Goal: Information Seeking & Learning: Learn about a topic

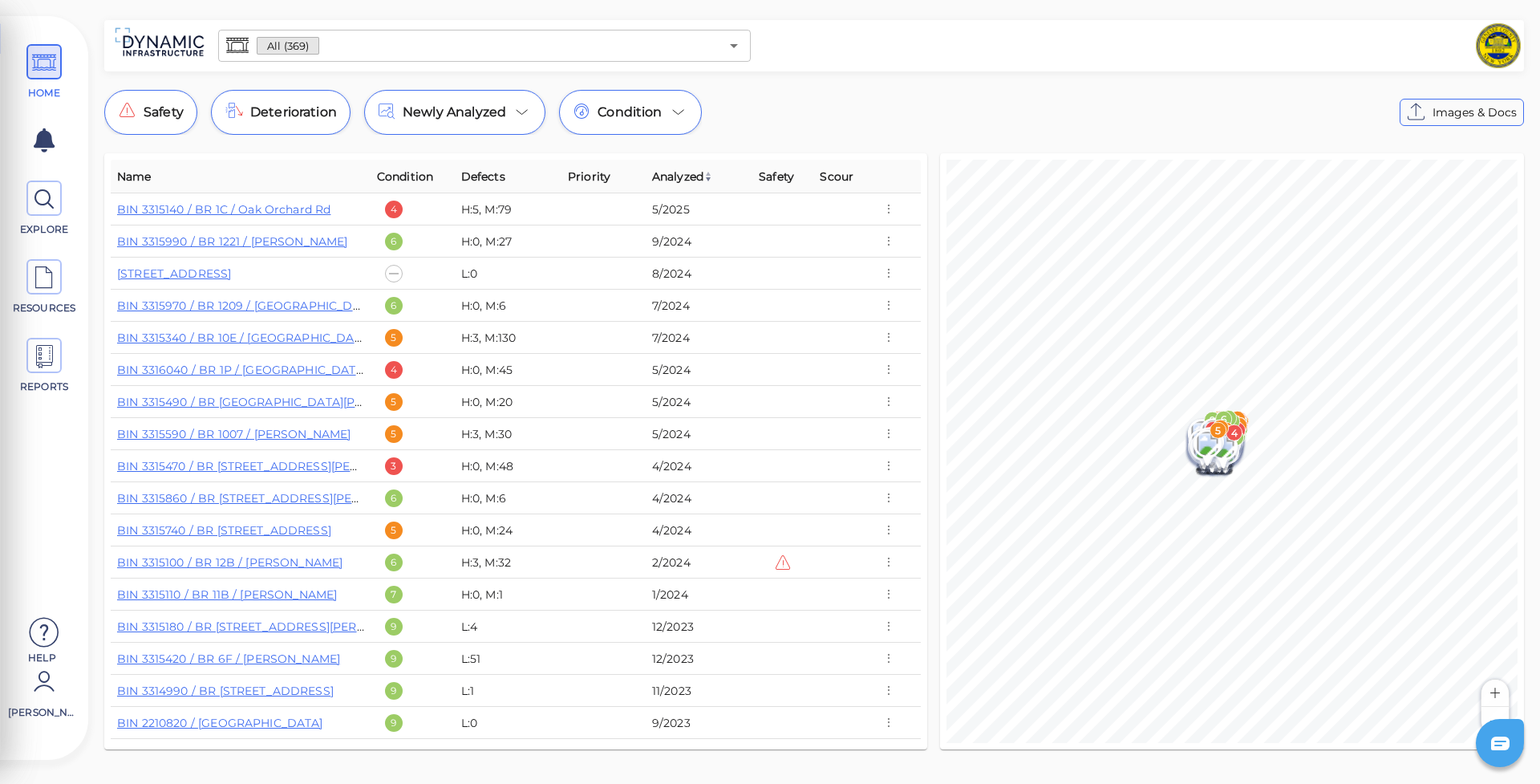
click at [427, 36] on input "text" at bounding box center [520, 45] width 400 height 22
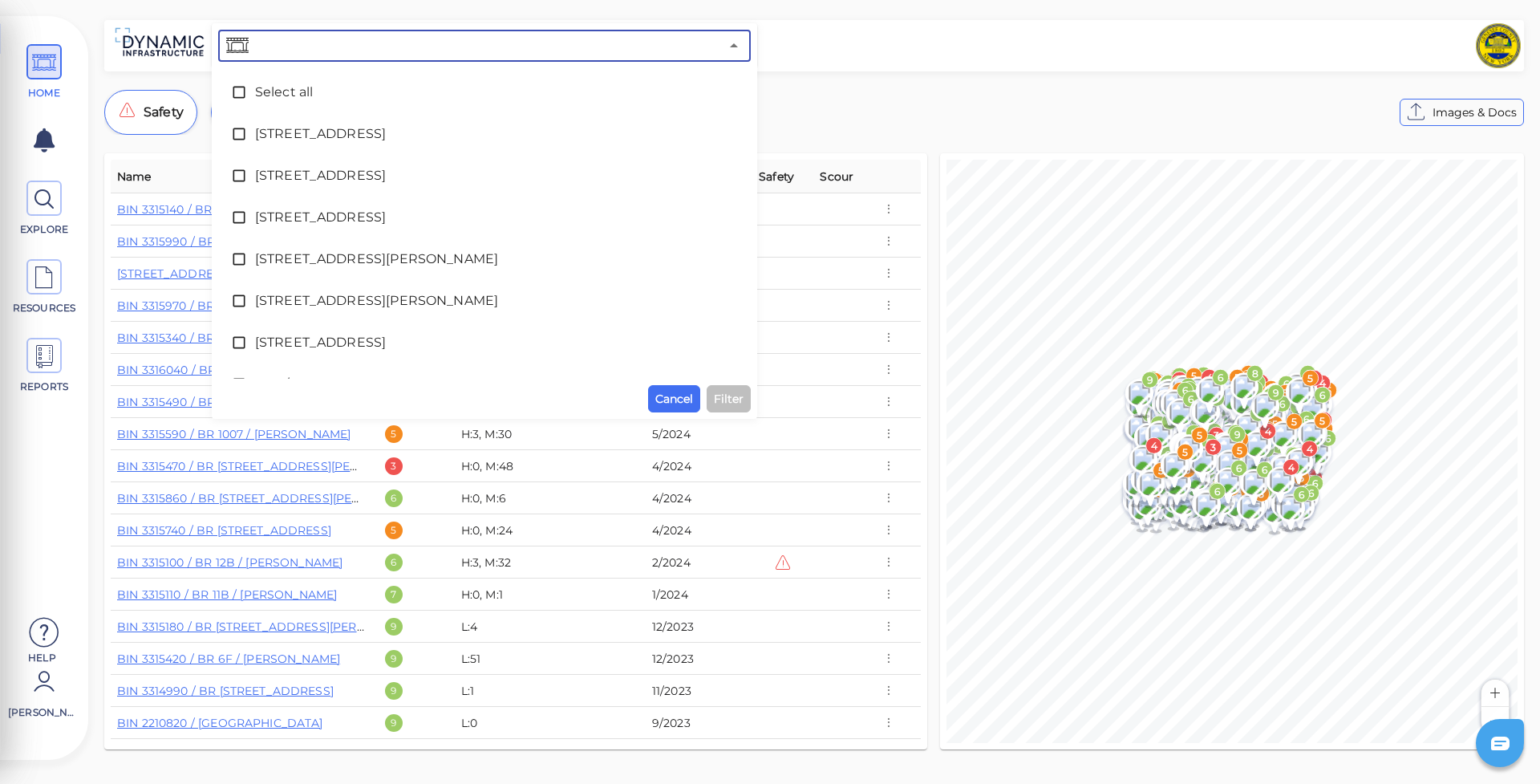
click at [415, 47] on input "text" at bounding box center [486, 45] width 467 height 22
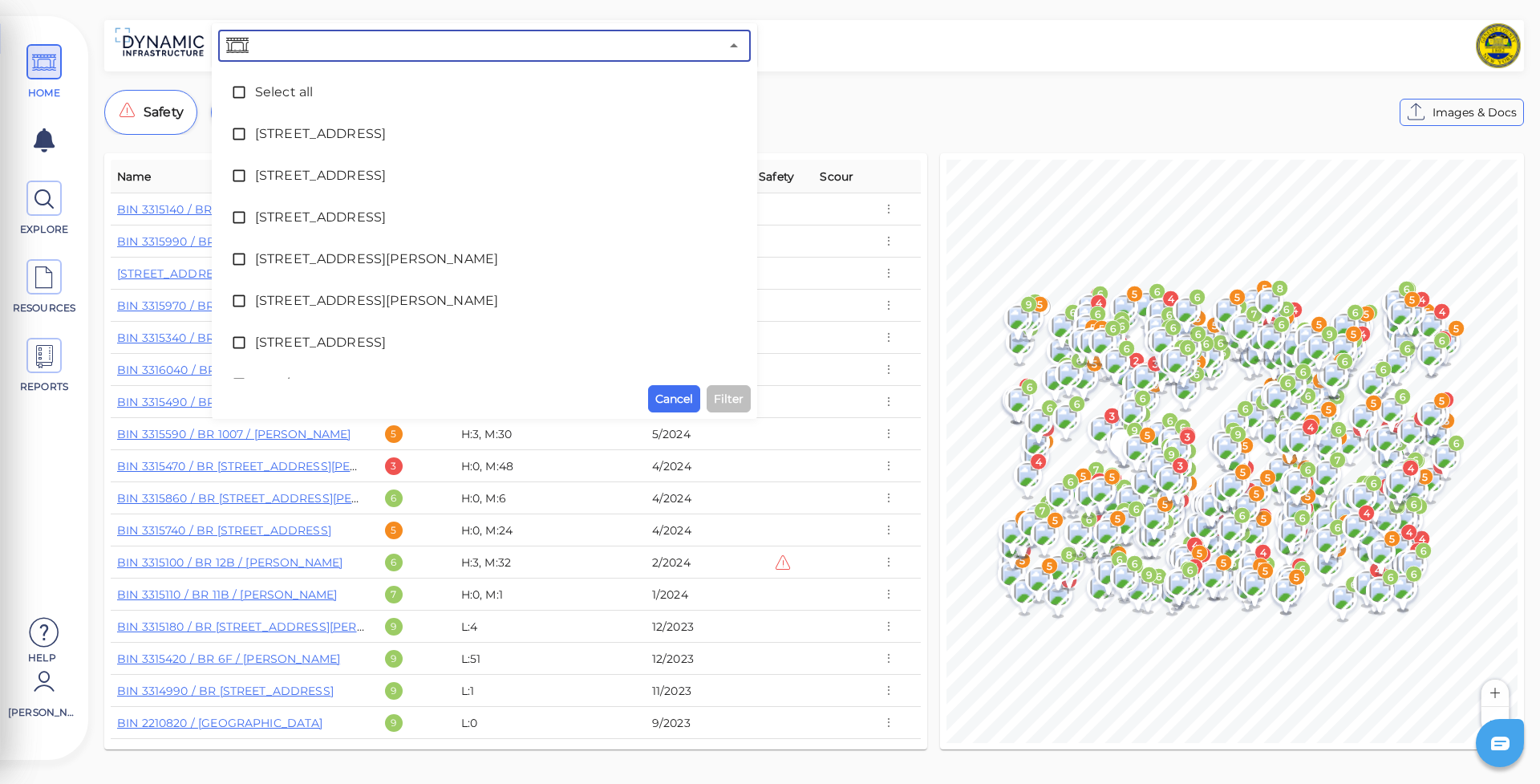
click at [416, 47] on input "text" at bounding box center [486, 45] width 467 height 22
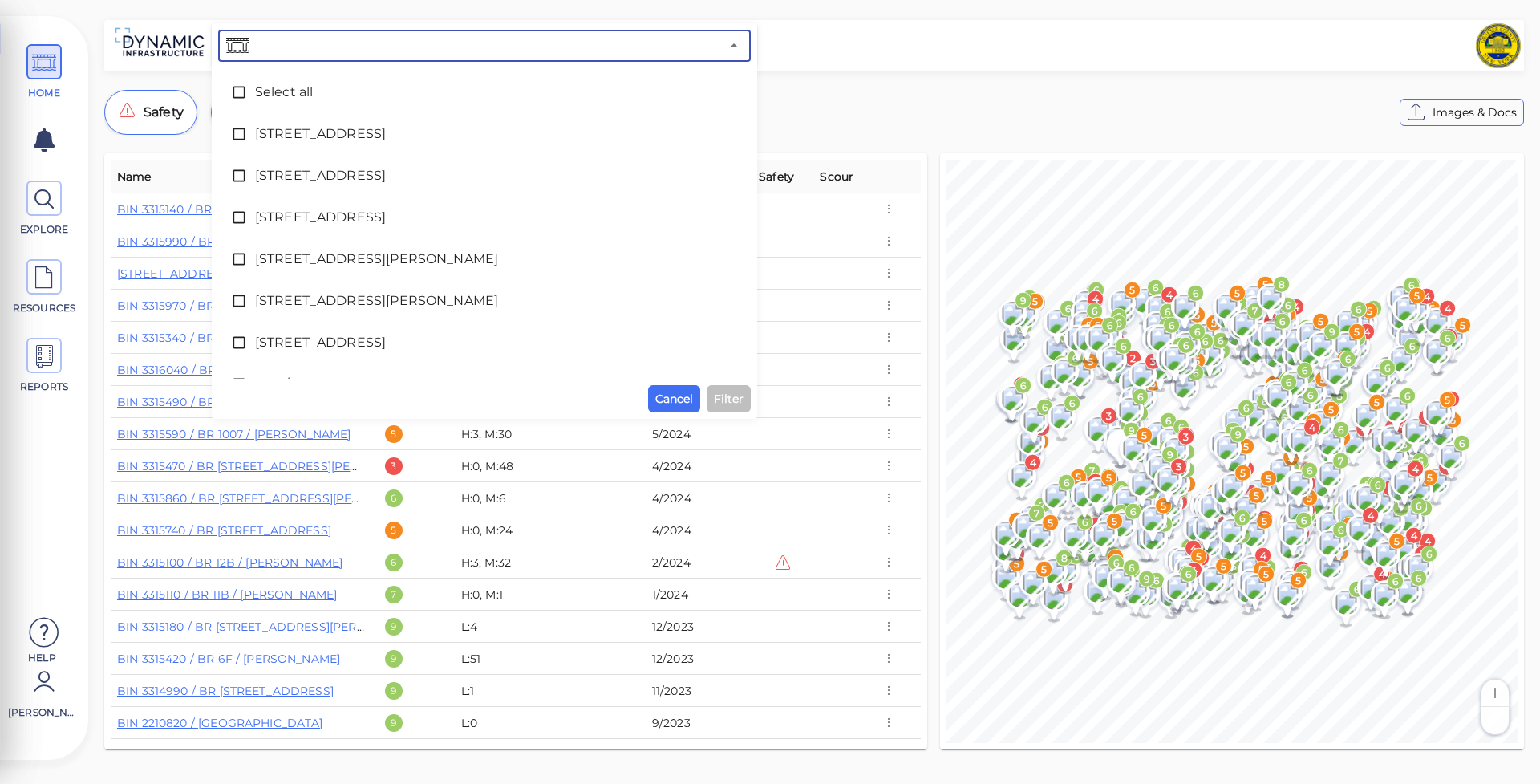
paste input "/repository/photos/file/268582"
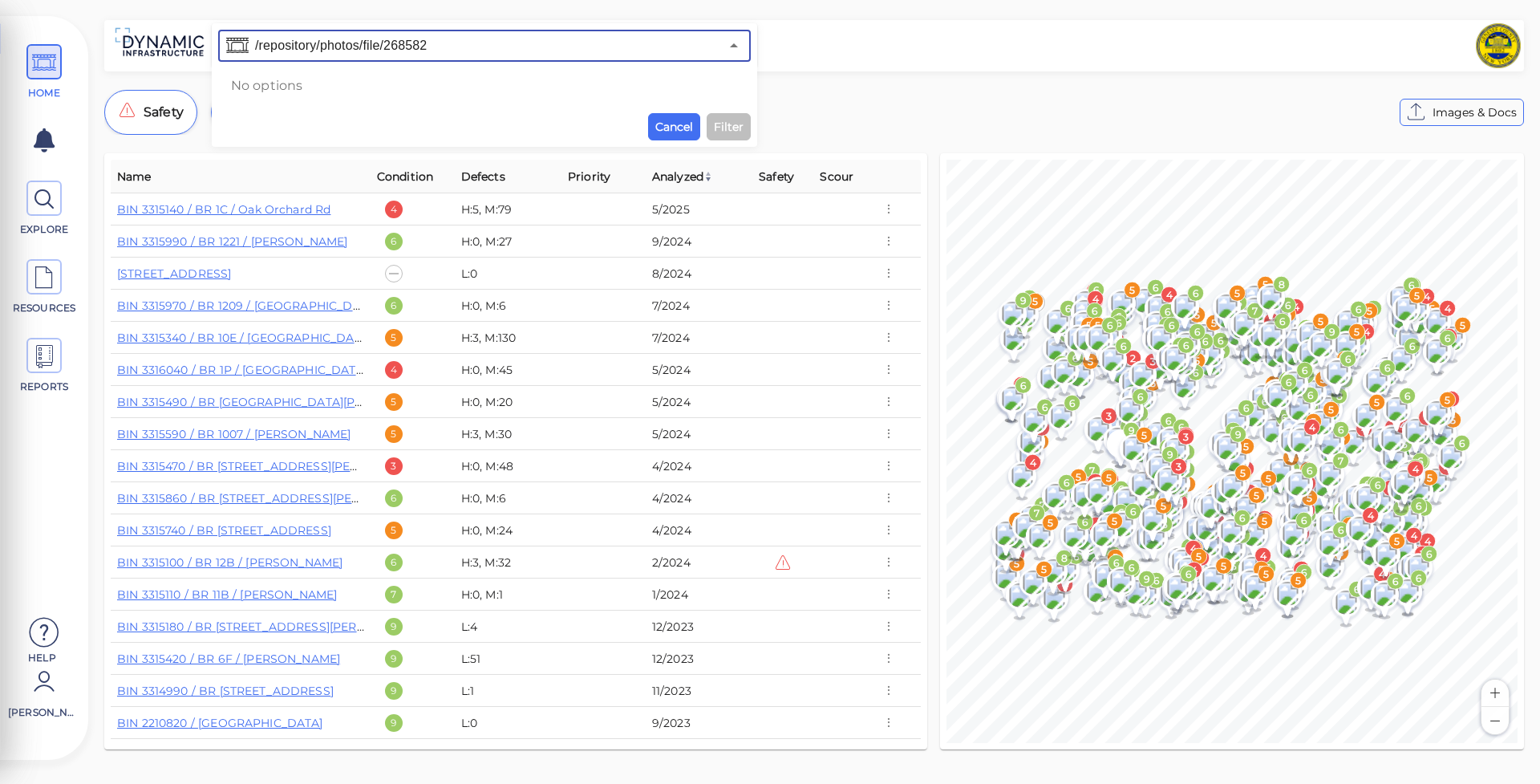
paste input "/repository/photos/file/268582"
paste input "text"
drag, startPoint x: 380, startPoint y: 43, endPoint x: 192, endPoint y: 44, distance: 188.0
click at [191, 44] on div "/repository/photos/file/268582 ​ No options Cancel Filter" at bounding box center [814, 46] width 1420 height 51
type input "268582"
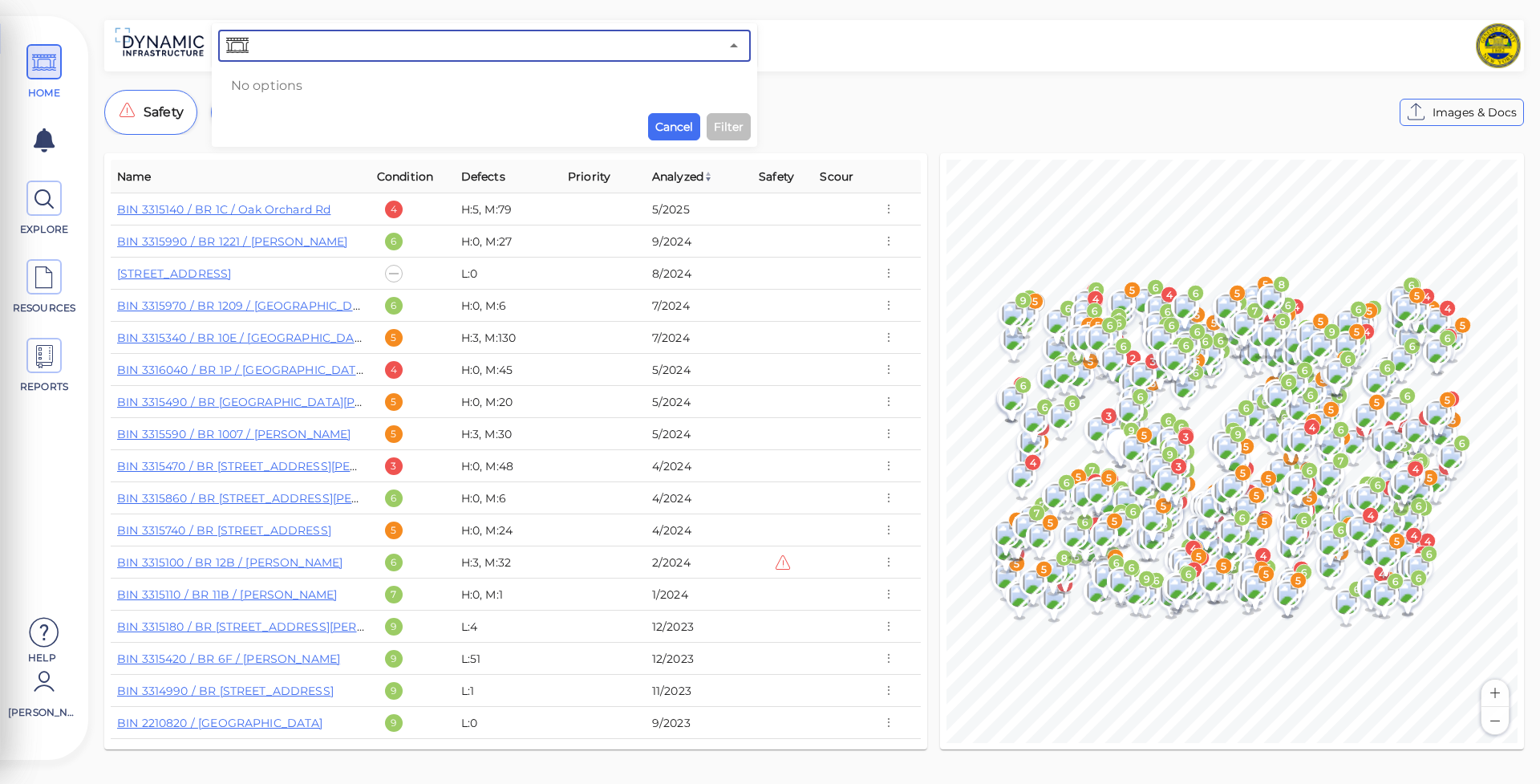
click at [724, 119] on div "​ No options Cancel Filter" at bounding box center [485, 85] width 533 height 111
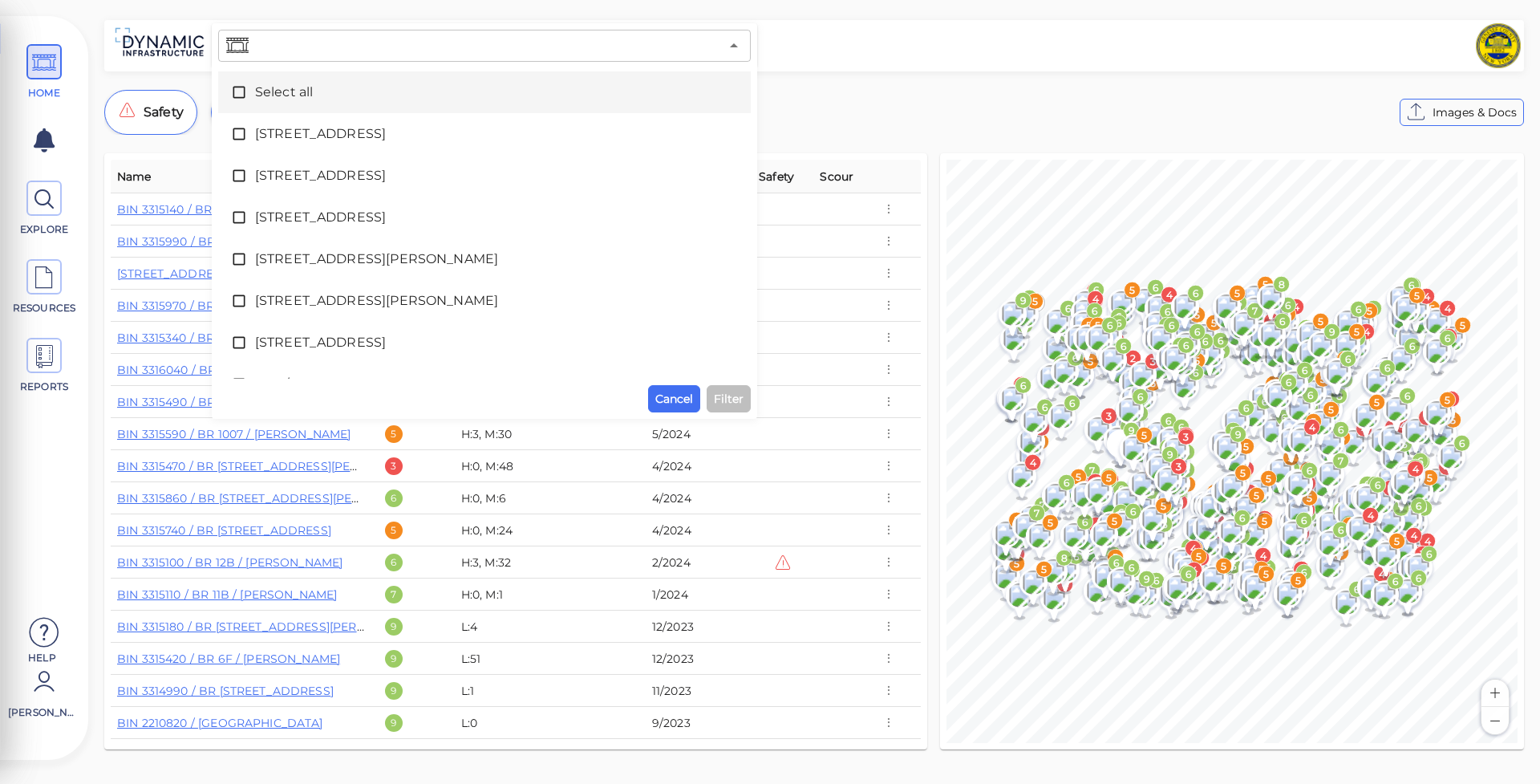
click at [389, 45] on input "text" at bounding box center [486, 45] width 467 height 22
paste input "/repository/photos/file/268582"
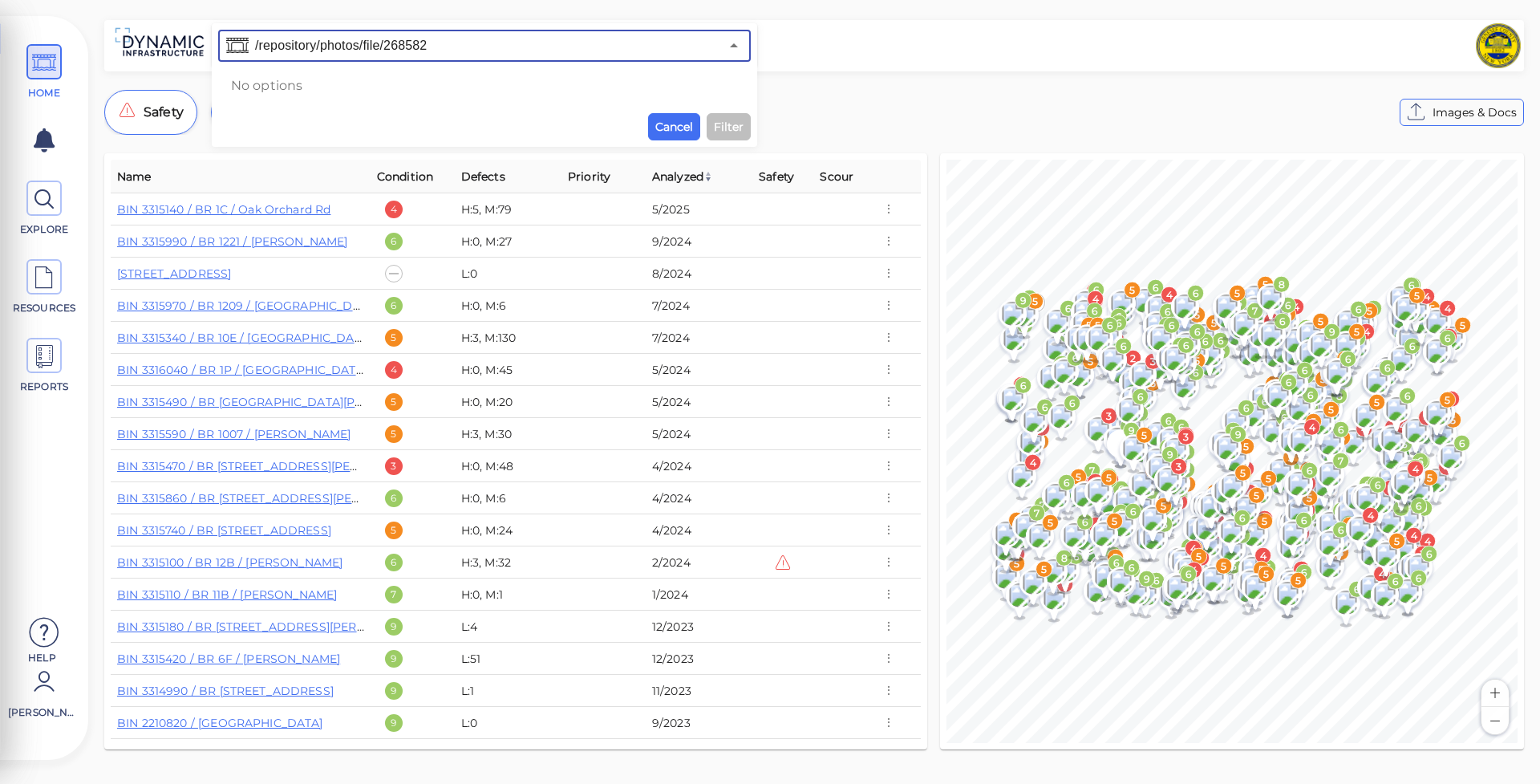
scroll to position [10, 0]
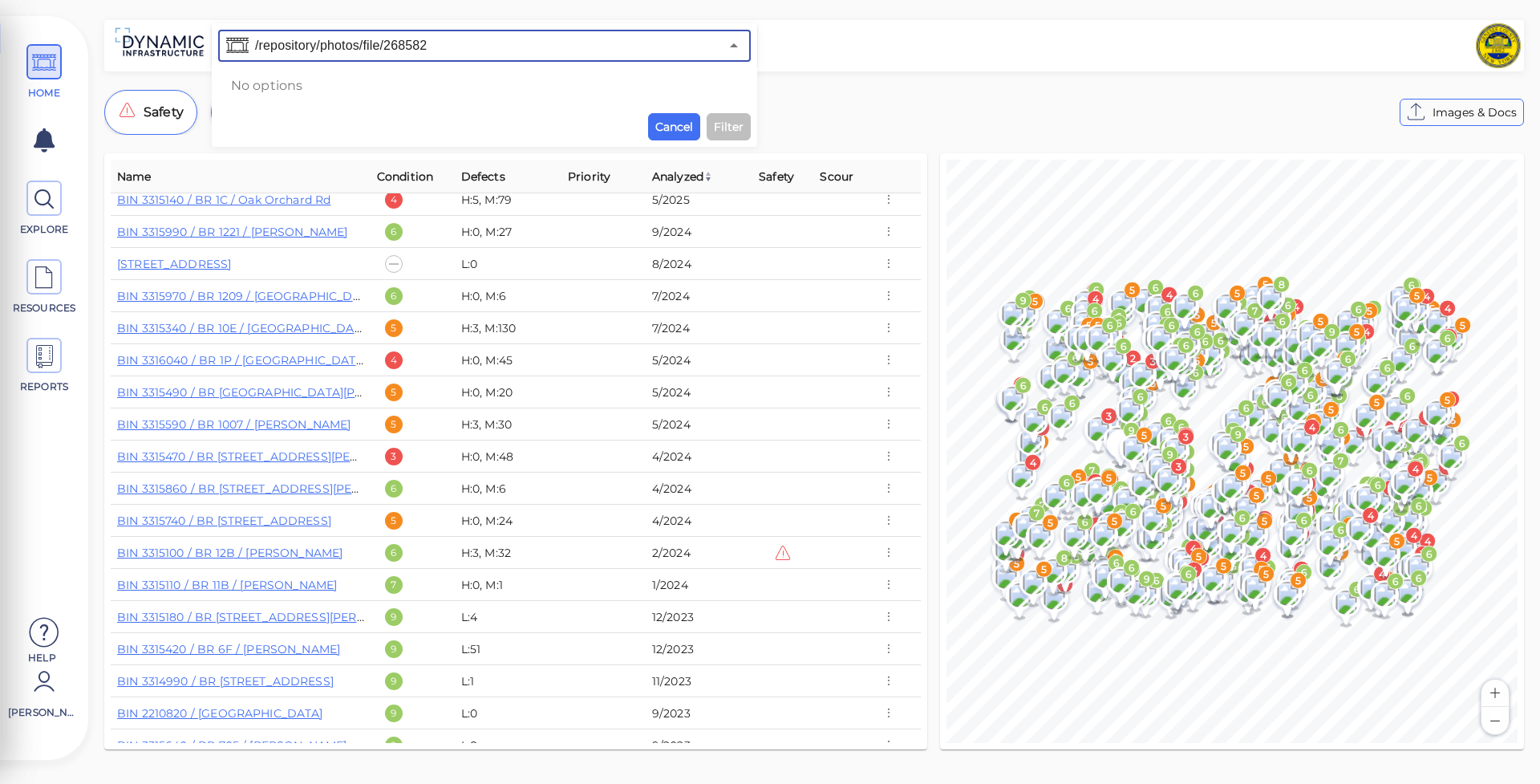
type input "/repository/photos/file/268582"
click at [723, 123] on div "​ No options Cancel Filter" at bounding box center [485, 85] width 533 height 111
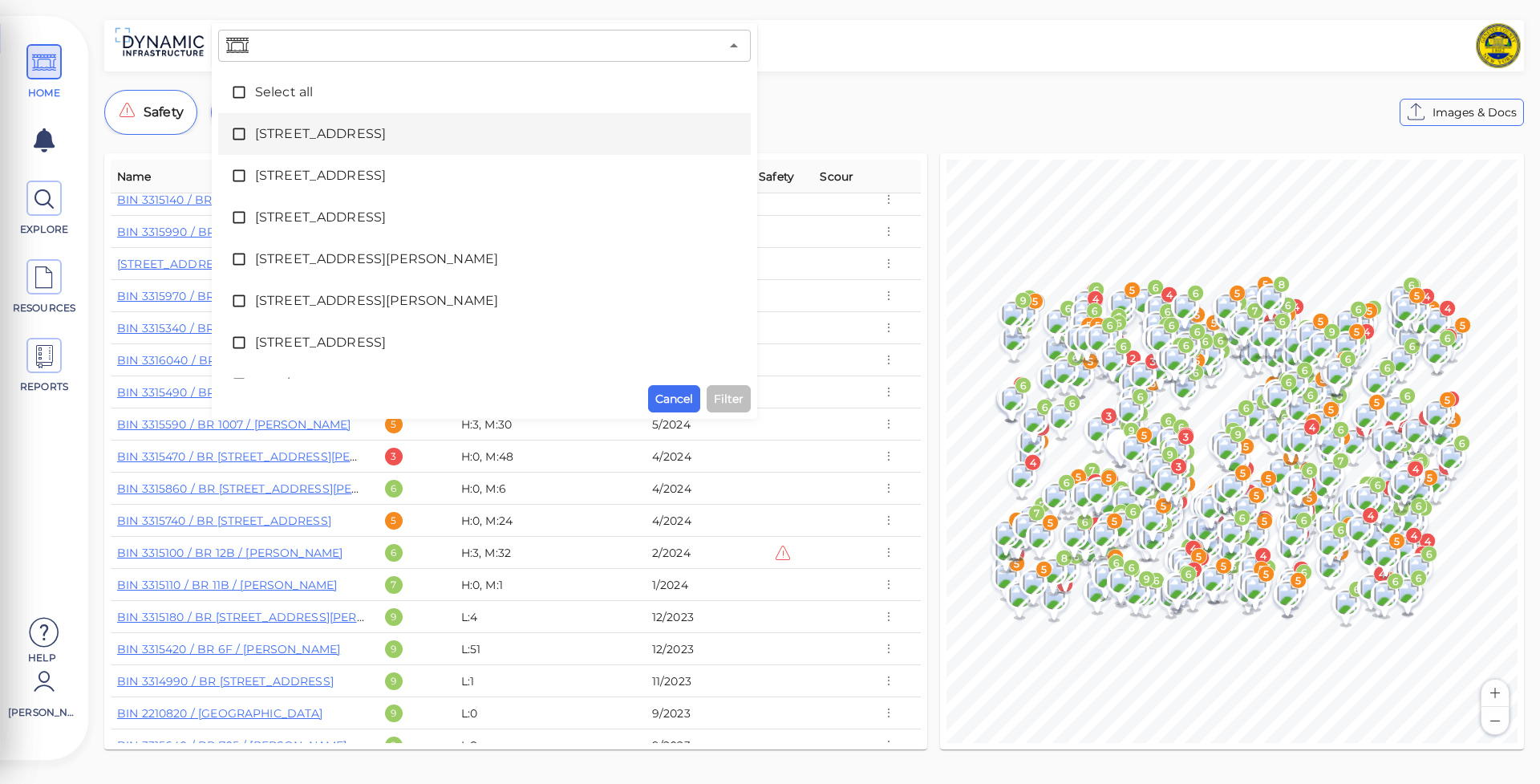
click at [725, 126] on div "[STREET_ADDRESS]" at bounding box center [484, 134] width 507 height 32
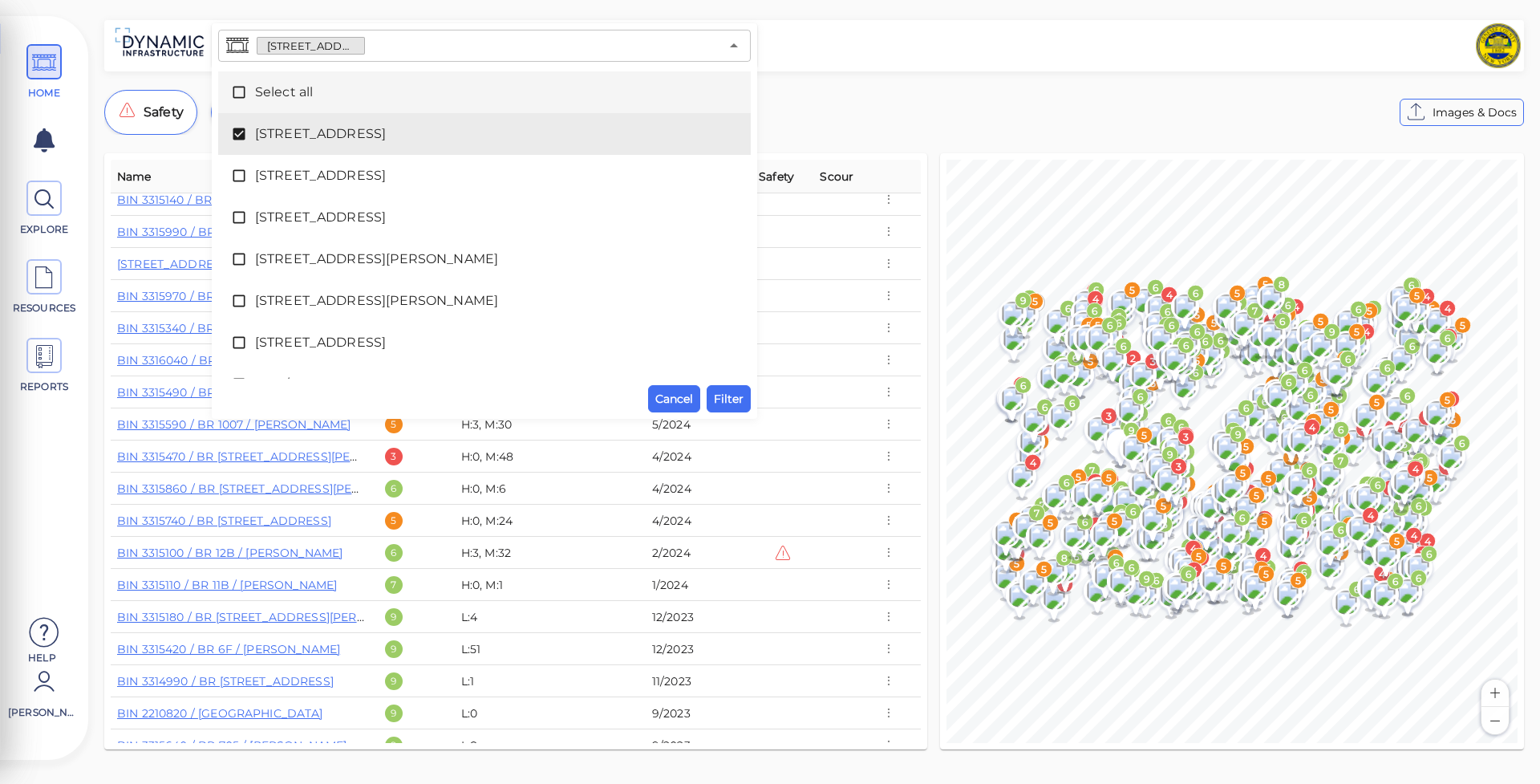
click at [104, 58] on div "1009 / County Line Road ​ Select all 1009 / County Line Road 1010 / County Line…" at bounding box center [814, 46] width 1420 height 51
click at [899, 78] on div "1009 / County Line Road ​ Select all 1009 / County Line Road 1010 / County Line…" at bounding box center [814, 389] width 1452 height 739
click at [39, 210] on icon at bounding box center [43, 199] width 24 height 36
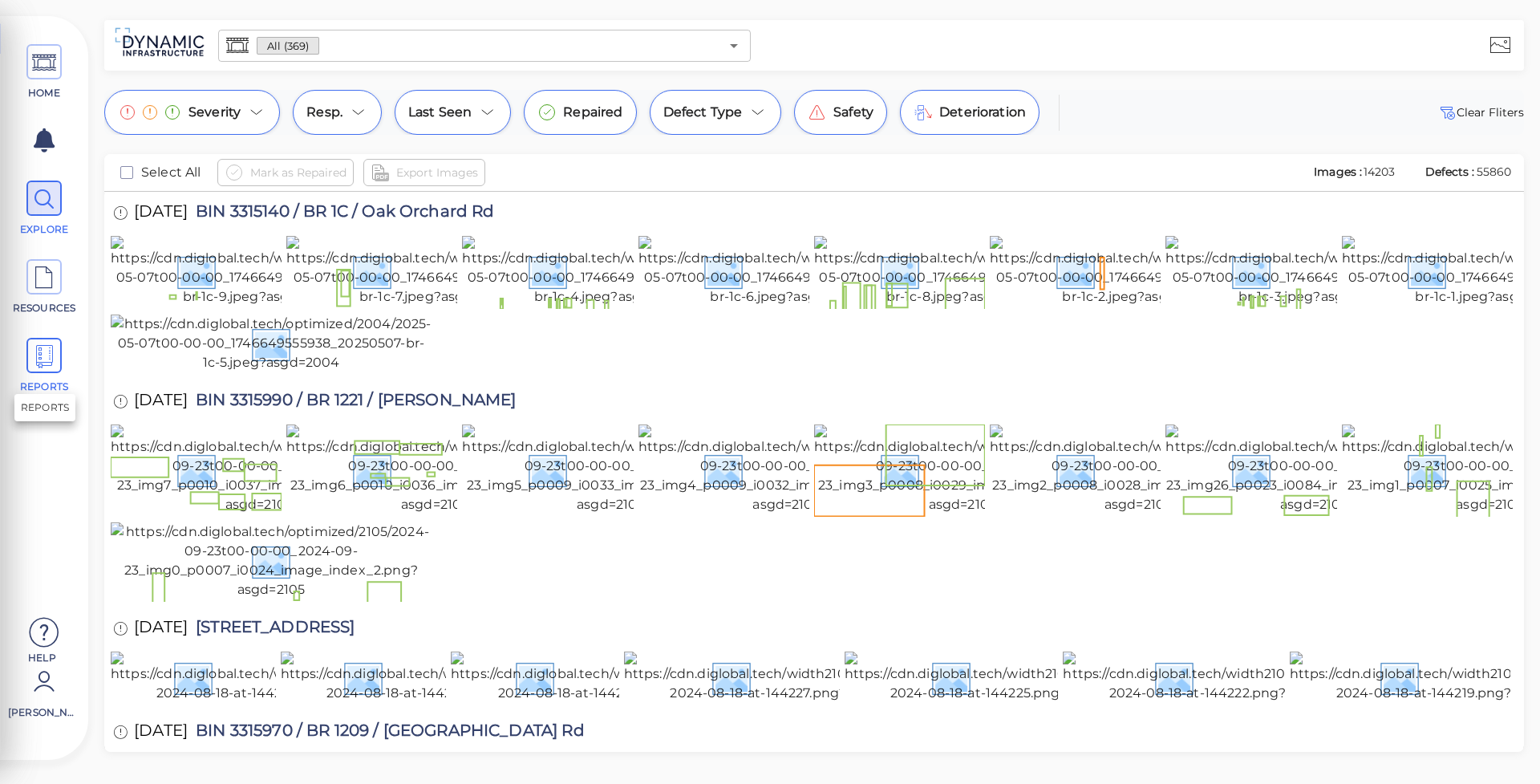
click at [42, 356] on icon at bounding box center [43, 357] width 24 height 36
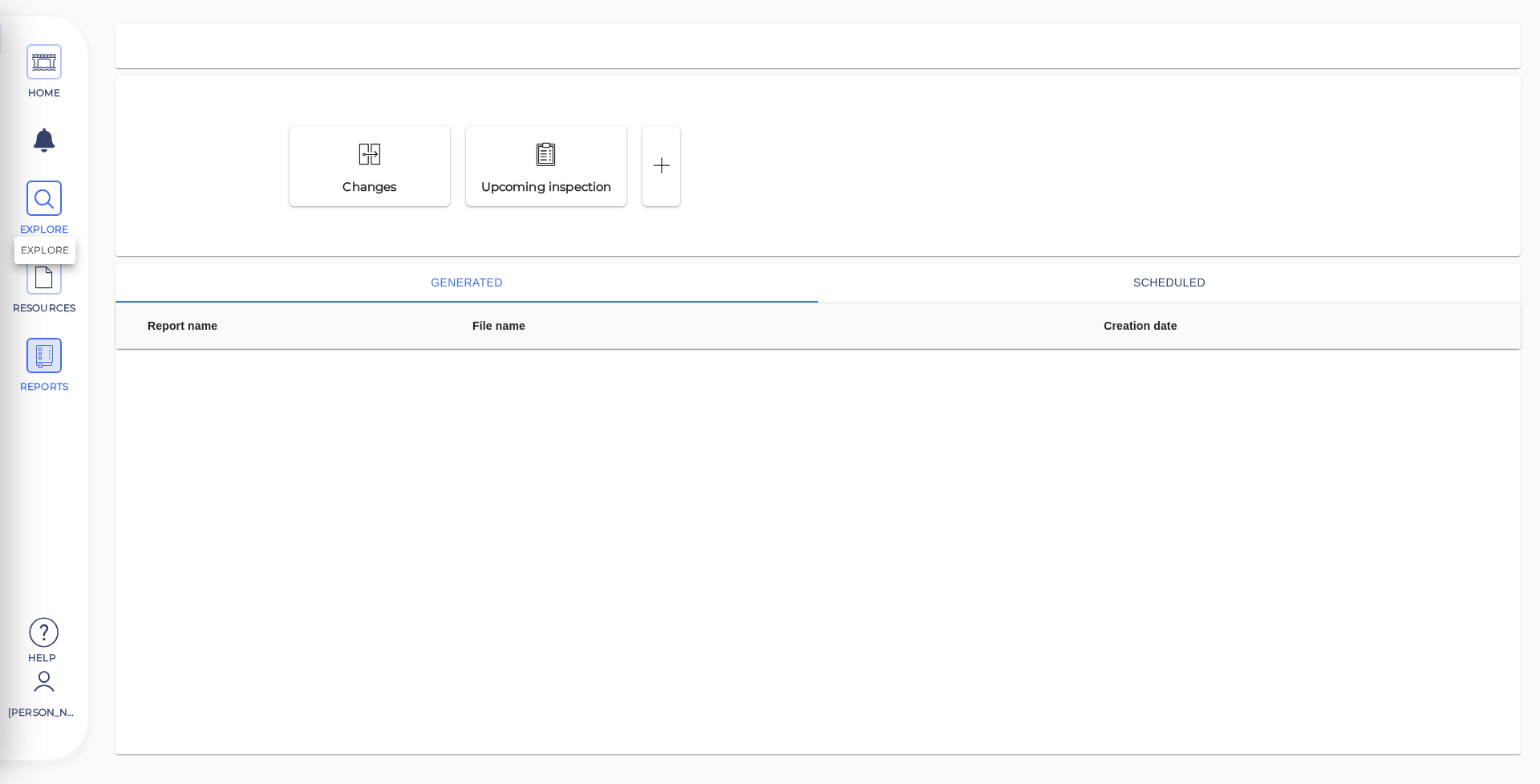
click at [52, 207] on icon at bounding box center [43, 199] width 24 height 36
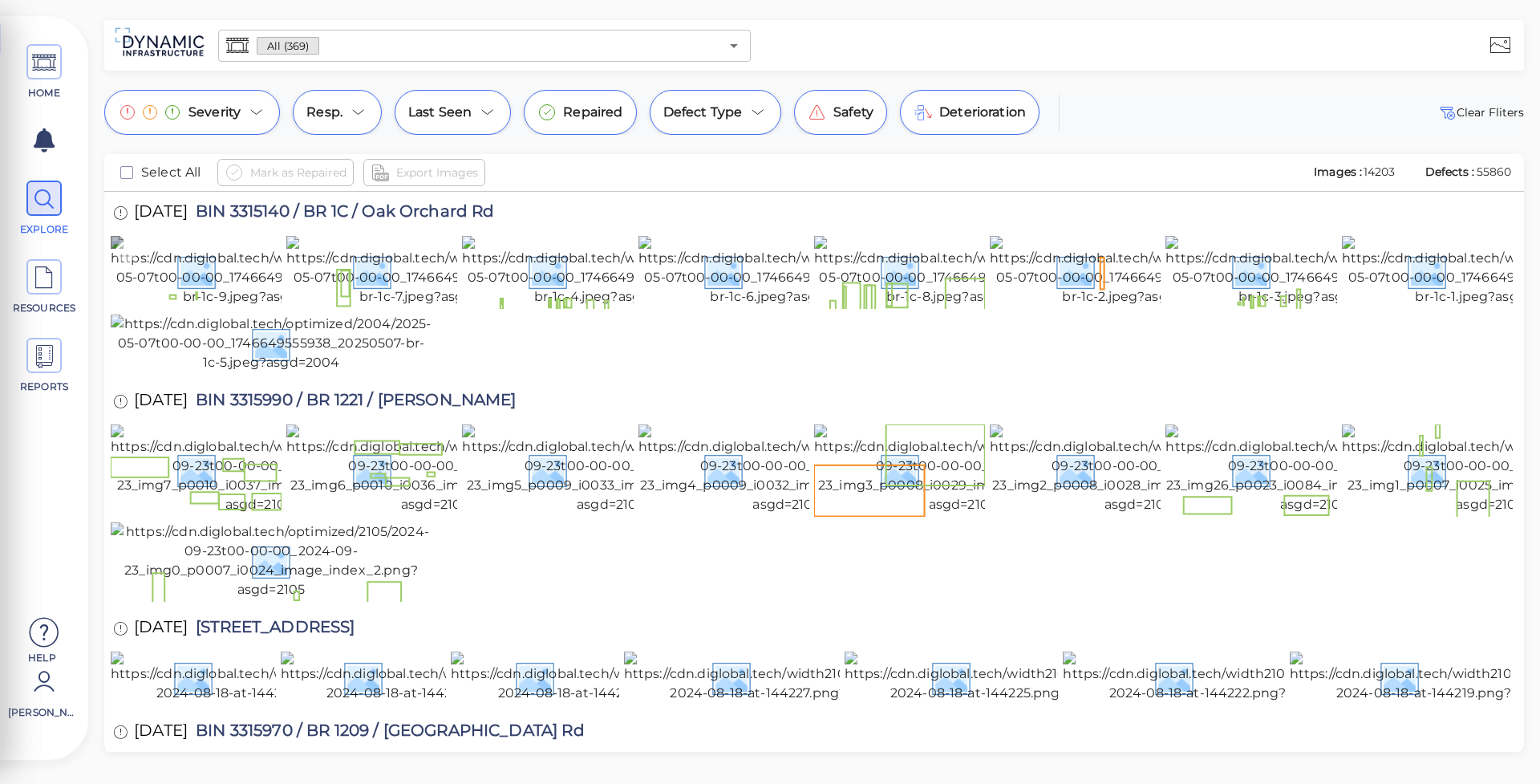
click at [188, 298] on img at bounding box center [261, 271] width 301 height 71
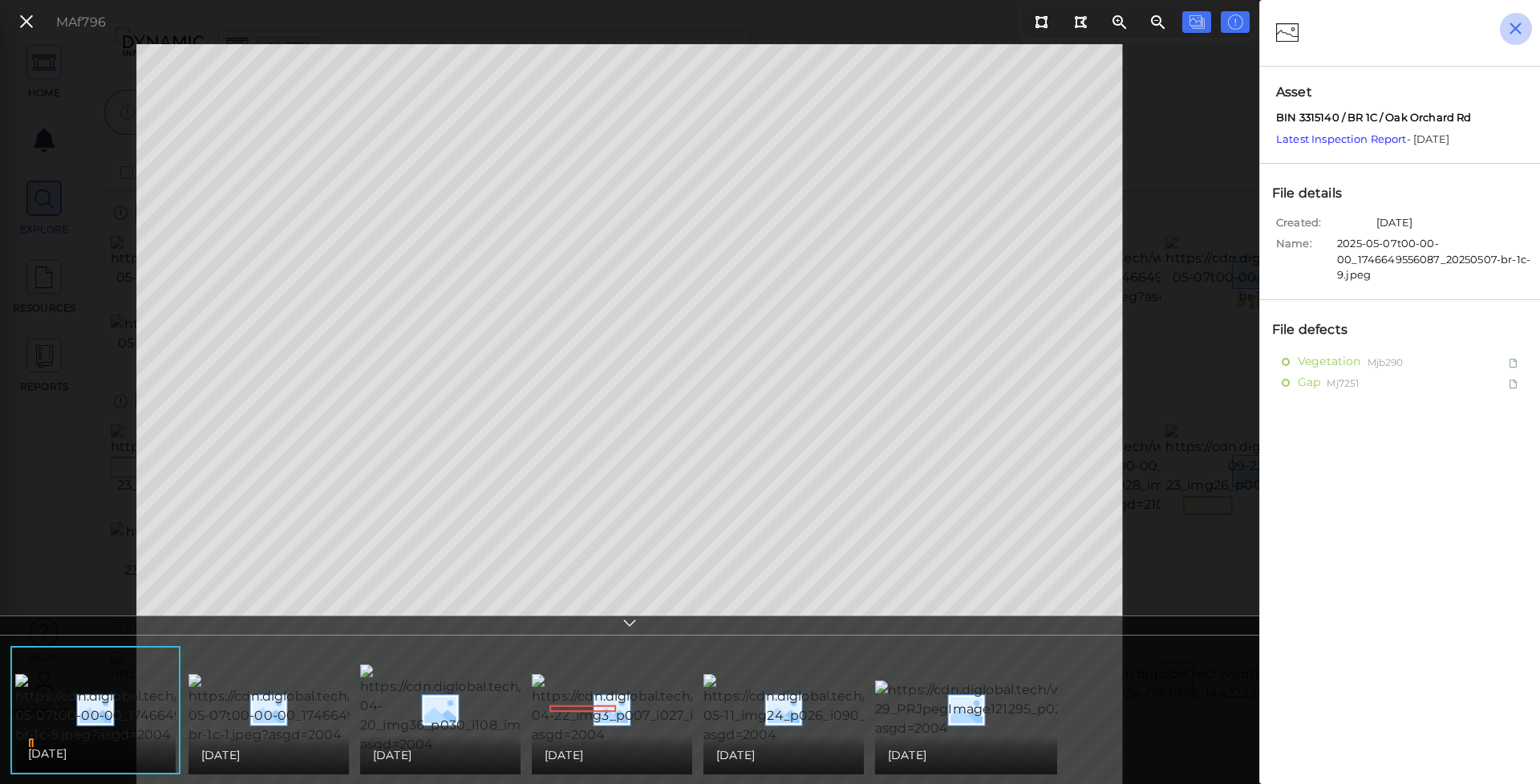
click at [1513, 22] on icon "button" at bounding box center [1515, 28] width 20 height 20
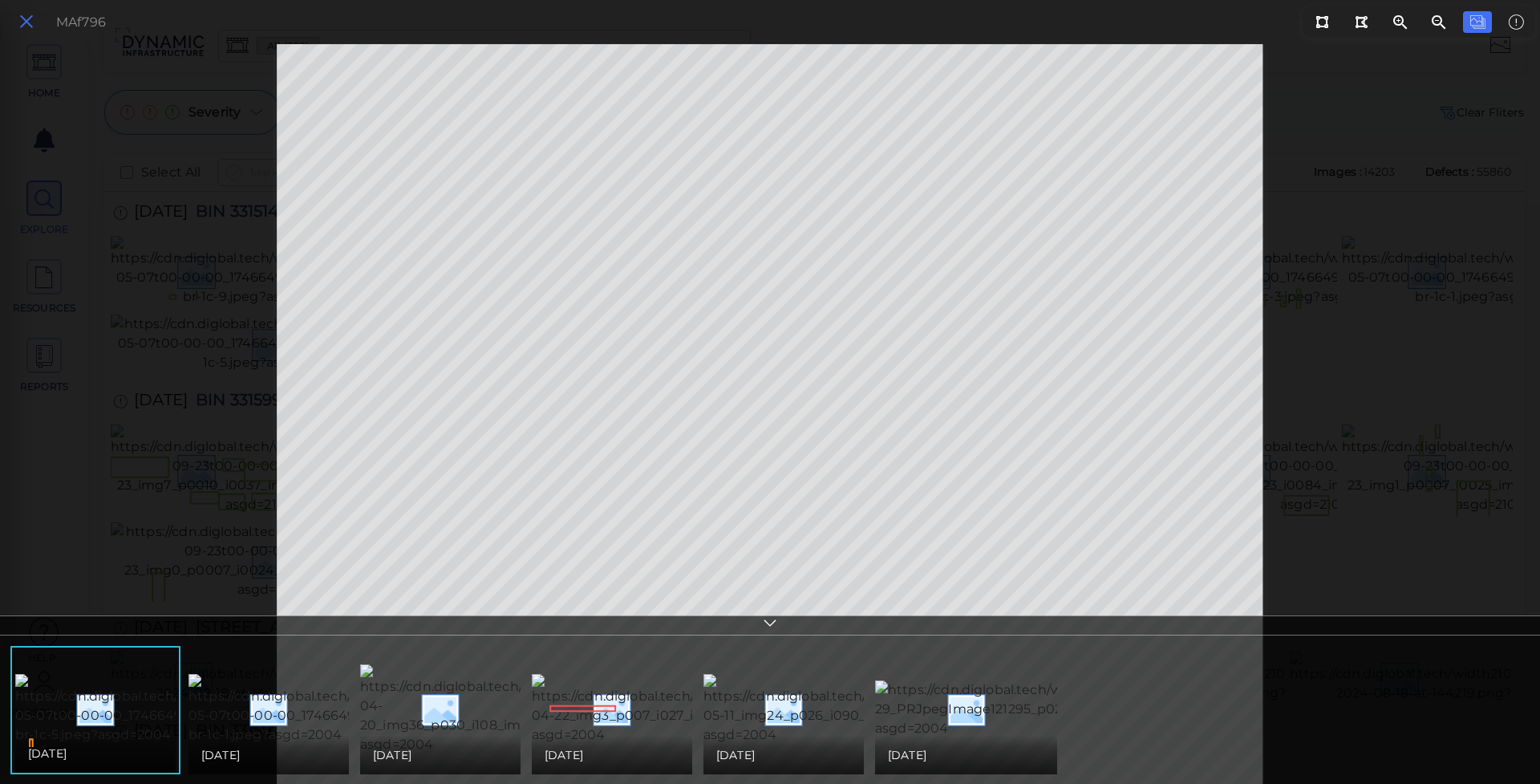
click at [28, 21] on icon at bounding box center [27, 22] width 18 height 21
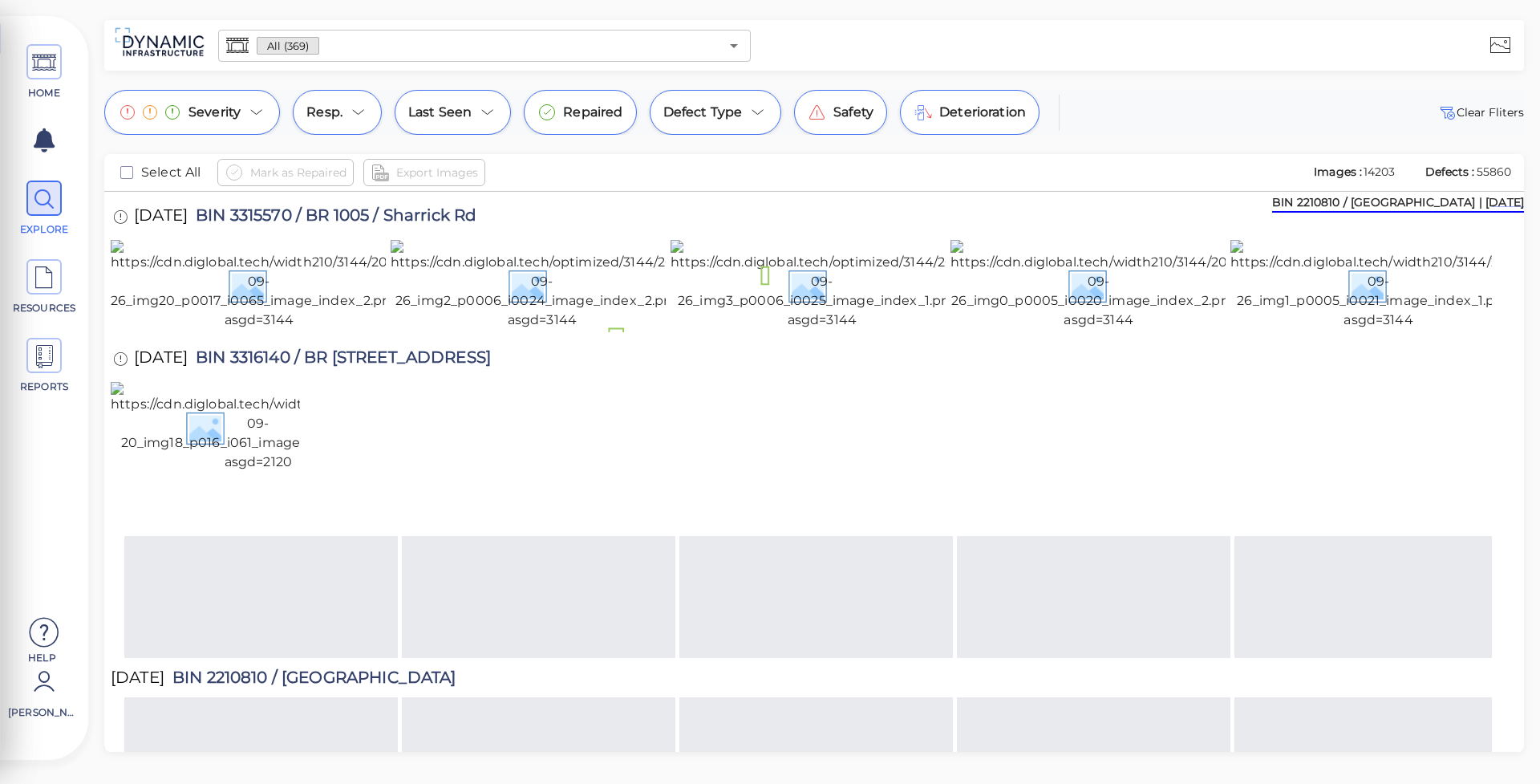
scroll to position [7933, 0]
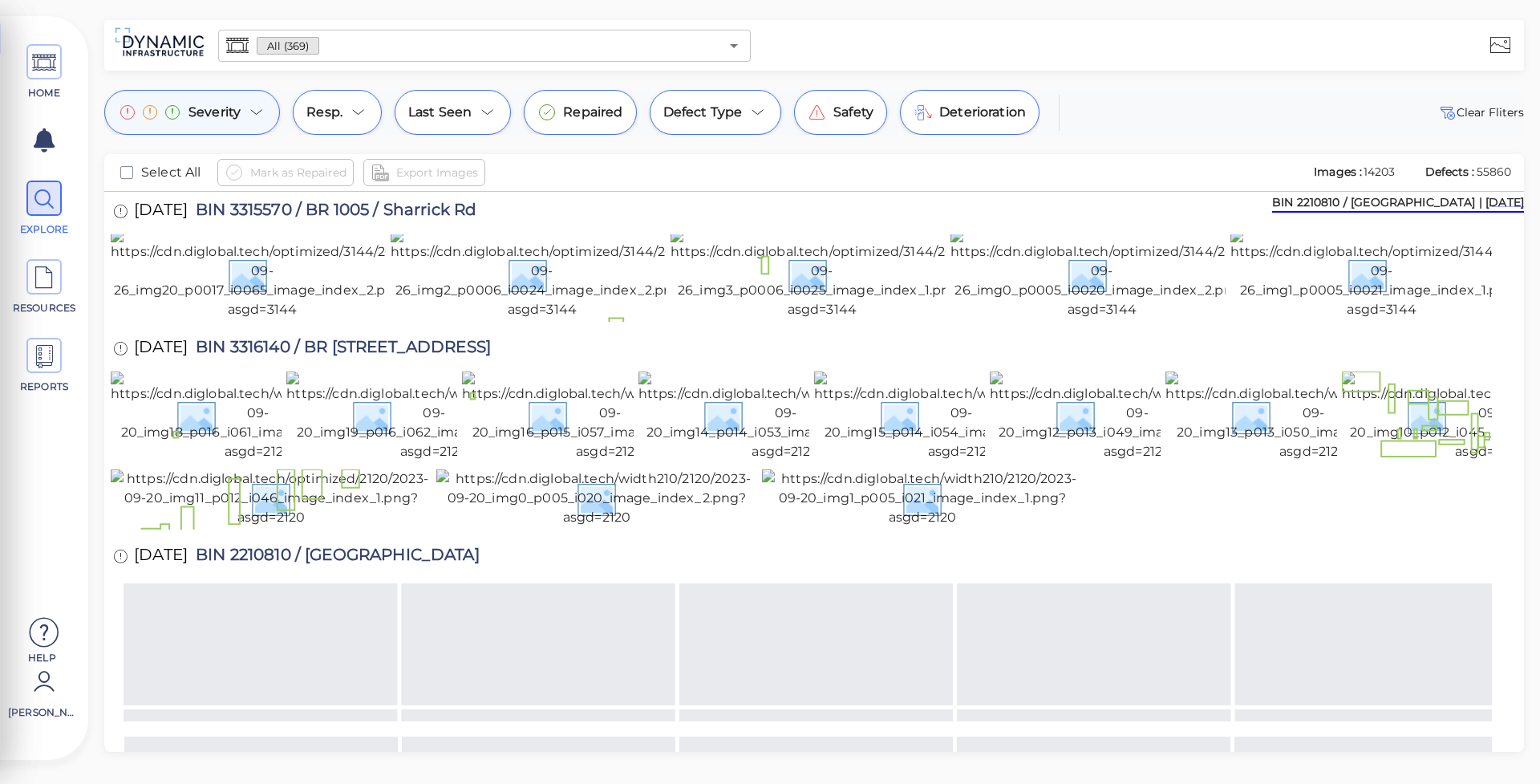
click at [251, 104] on icon at bounding box center [257, 112] width 19 height 19
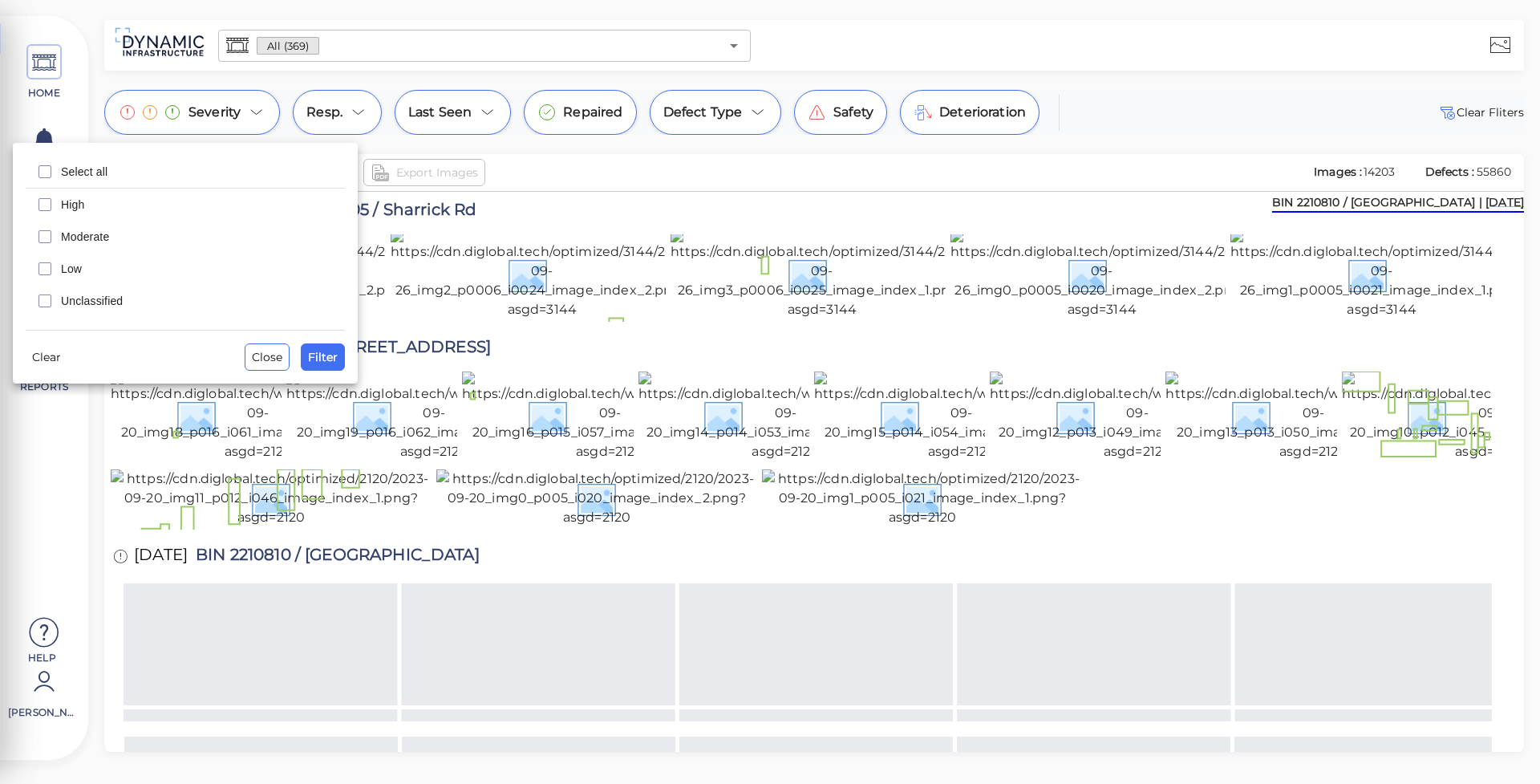
click at [183, 228] on span "Moderate" at bounding box center [198, 236] width 274 height 16
click at [183, 204] on span "High" at bounding box center [198, 204] width 274 height 16
click at [319, 348] on span "Filter" at bounding box center [323, 357] width 30 height 19
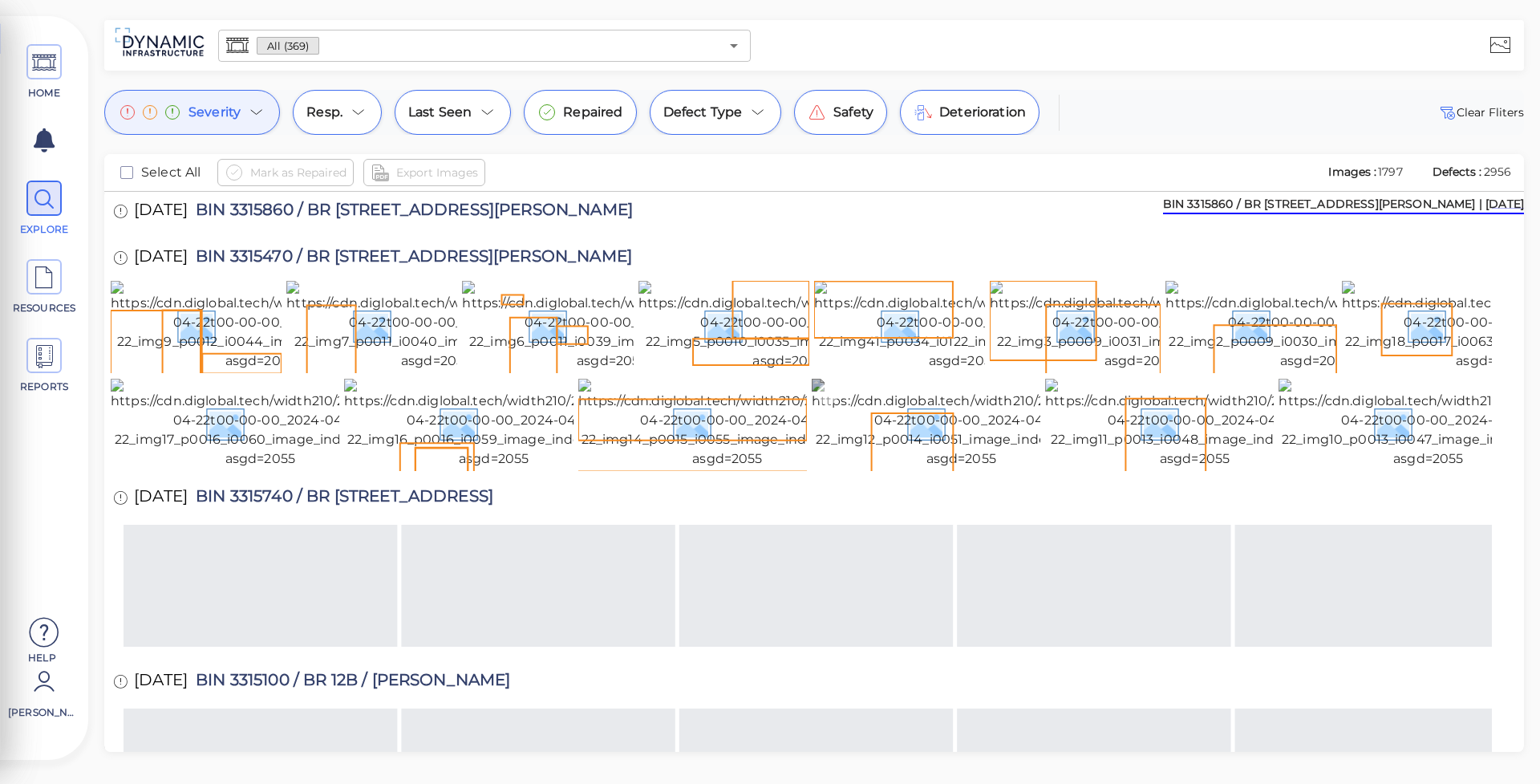
scroll to position [2037, 0]
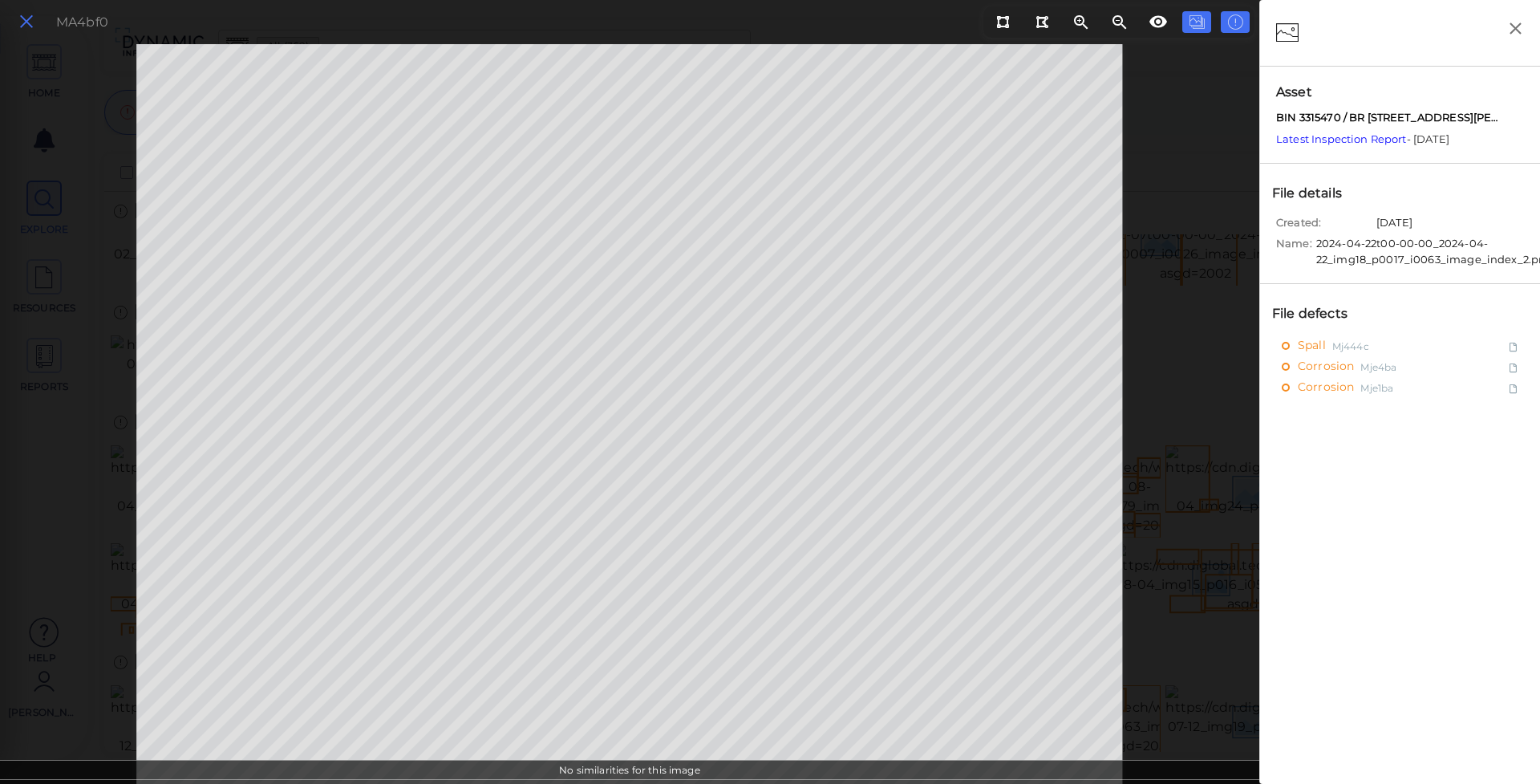
click at [24, 17] on icon at bounding box center [27, 22] width 18 height 21
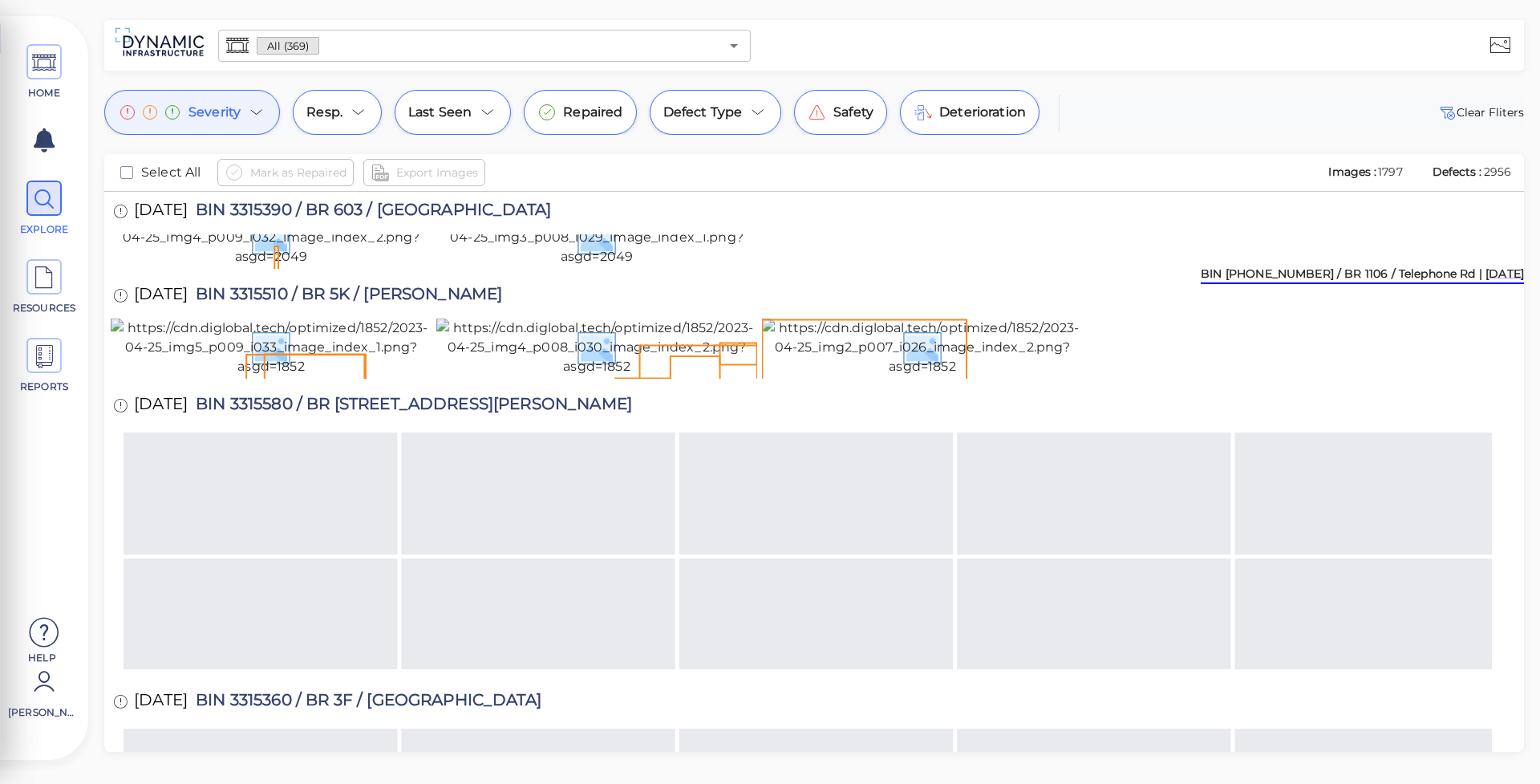
scroll to position [11479, 0]
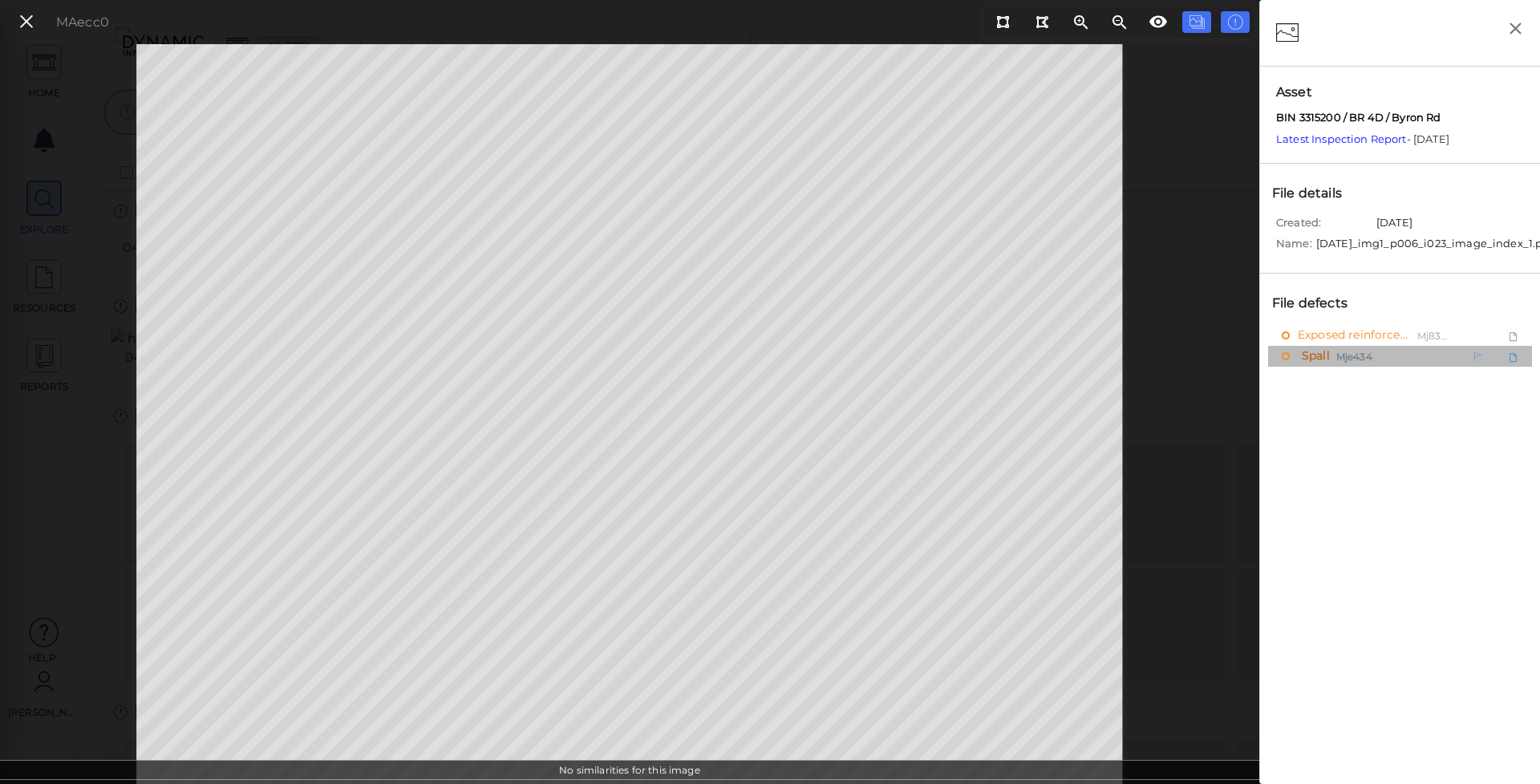
click at [1314, 366] on span "Spall" at bounding box center [1314, 357] width 32 height 20
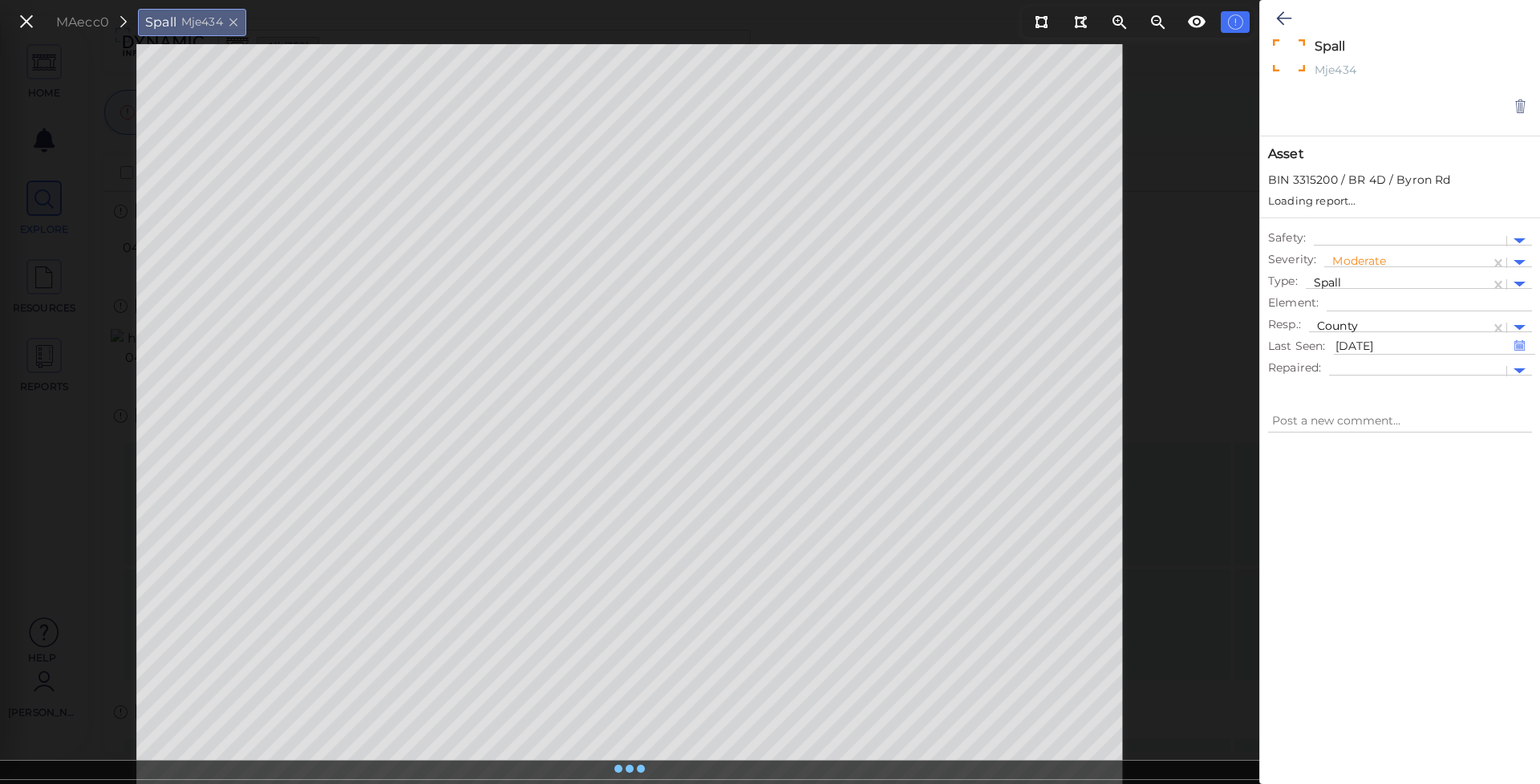
type textarea "x"
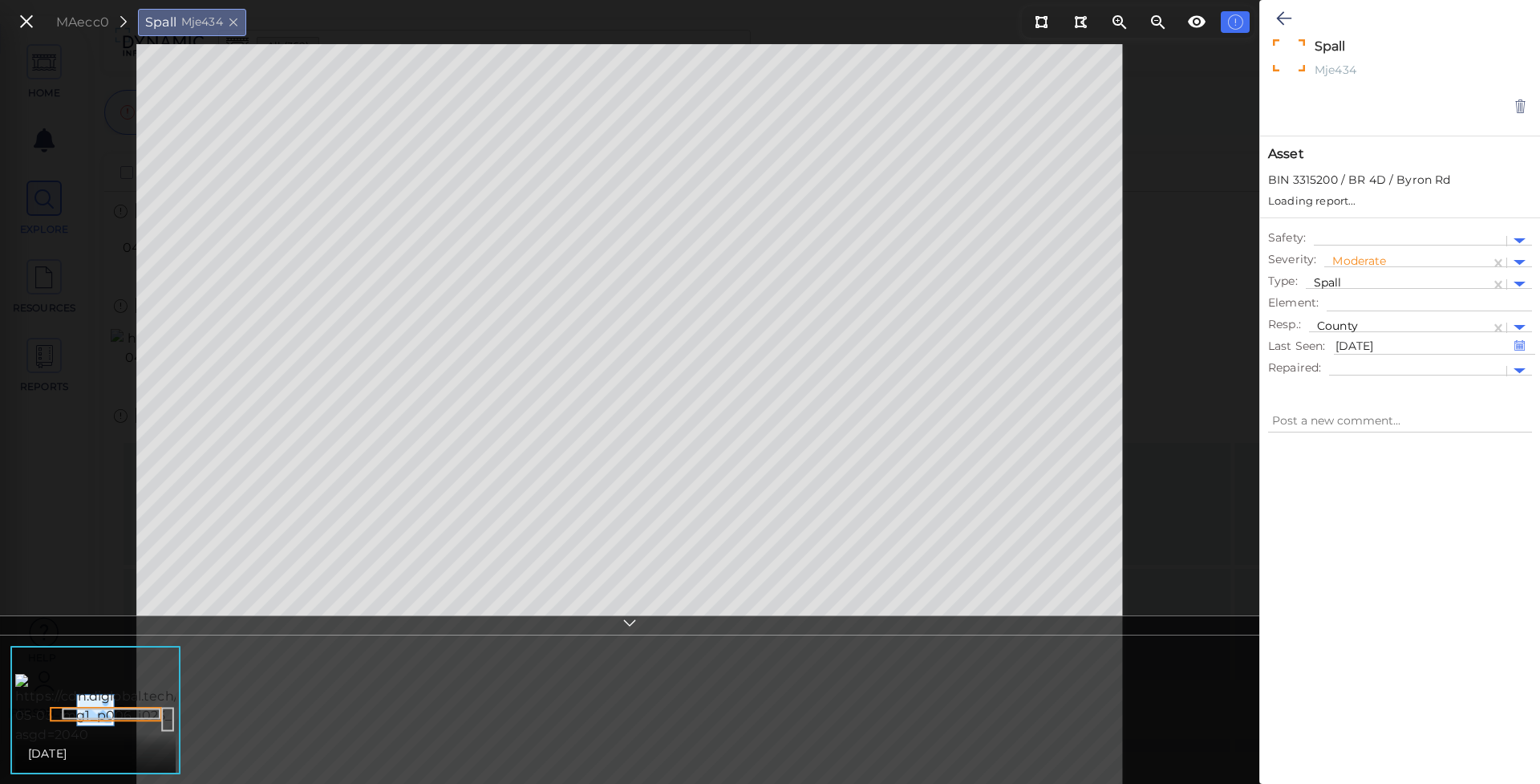
type textarea "x"
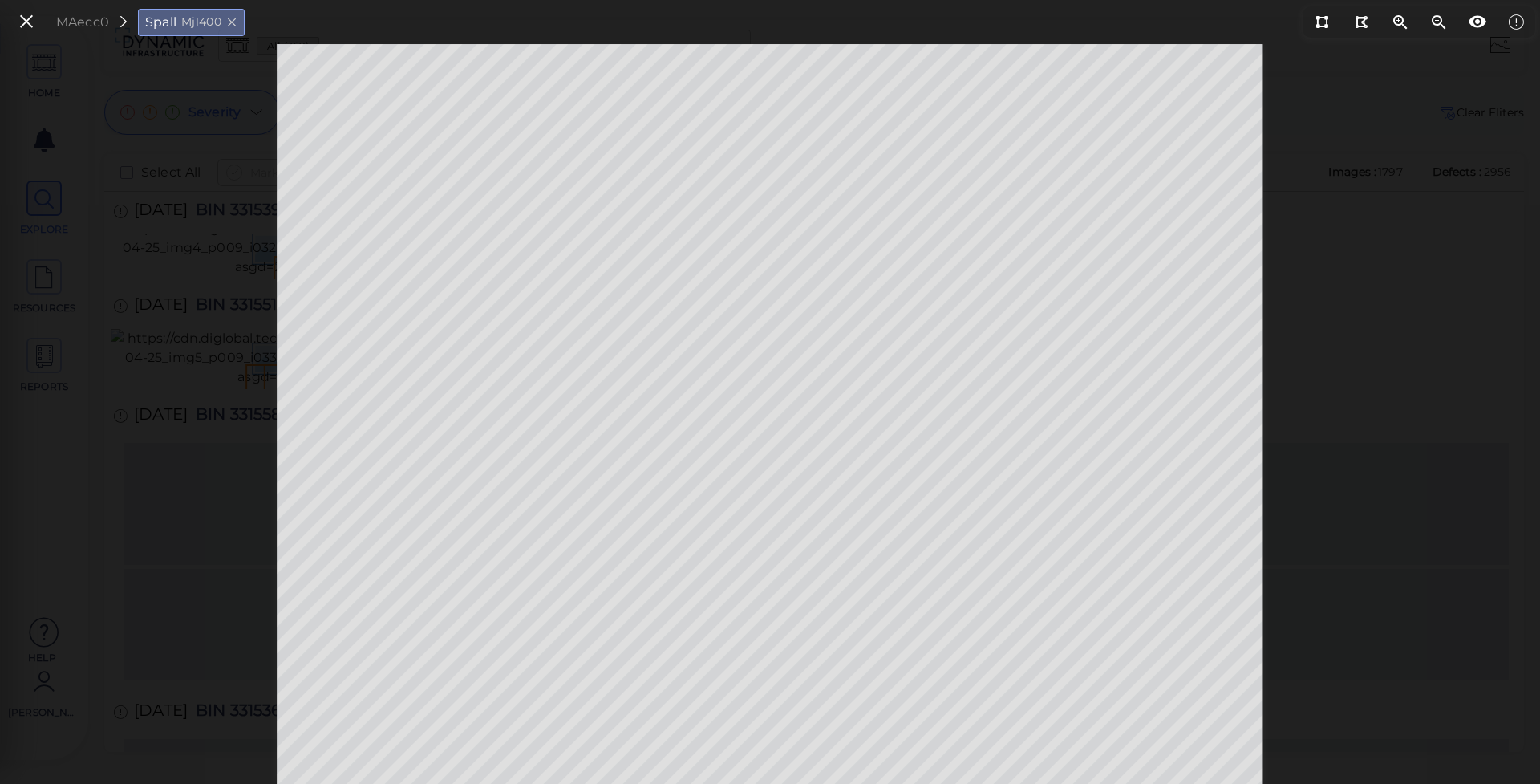
click at [42, 189] on div "MAecc0 Spall Mj1400" at bounding box center [770, 414] width 1540 height 740
click at [30, 27] on icon at bounding box center [27, 22] width 18 height 21
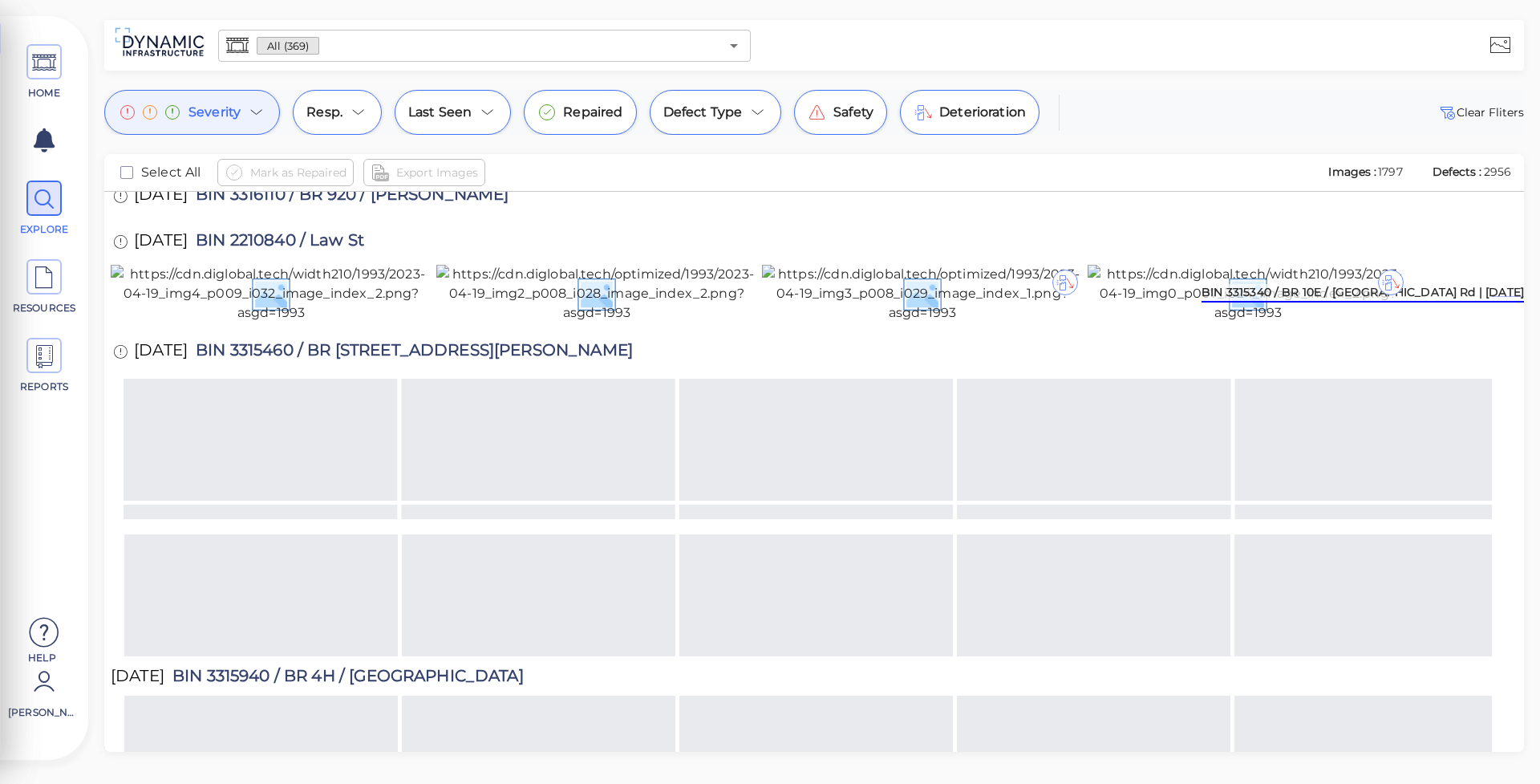
scroll to position [14147, 0]
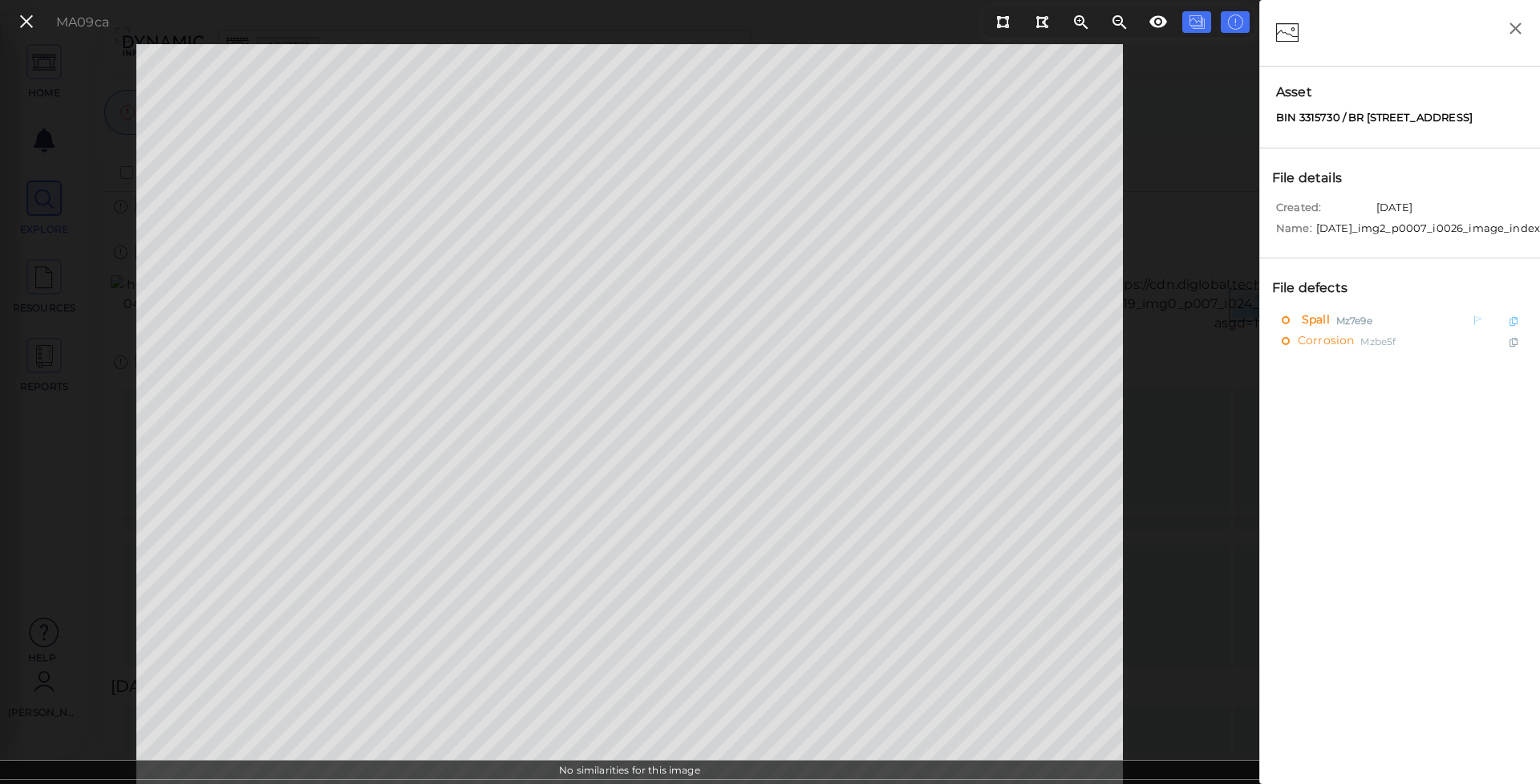
click at [1397, 330] on div "Spall Mz7e9e" at bounding box center [1365, 319] width 167 height 20
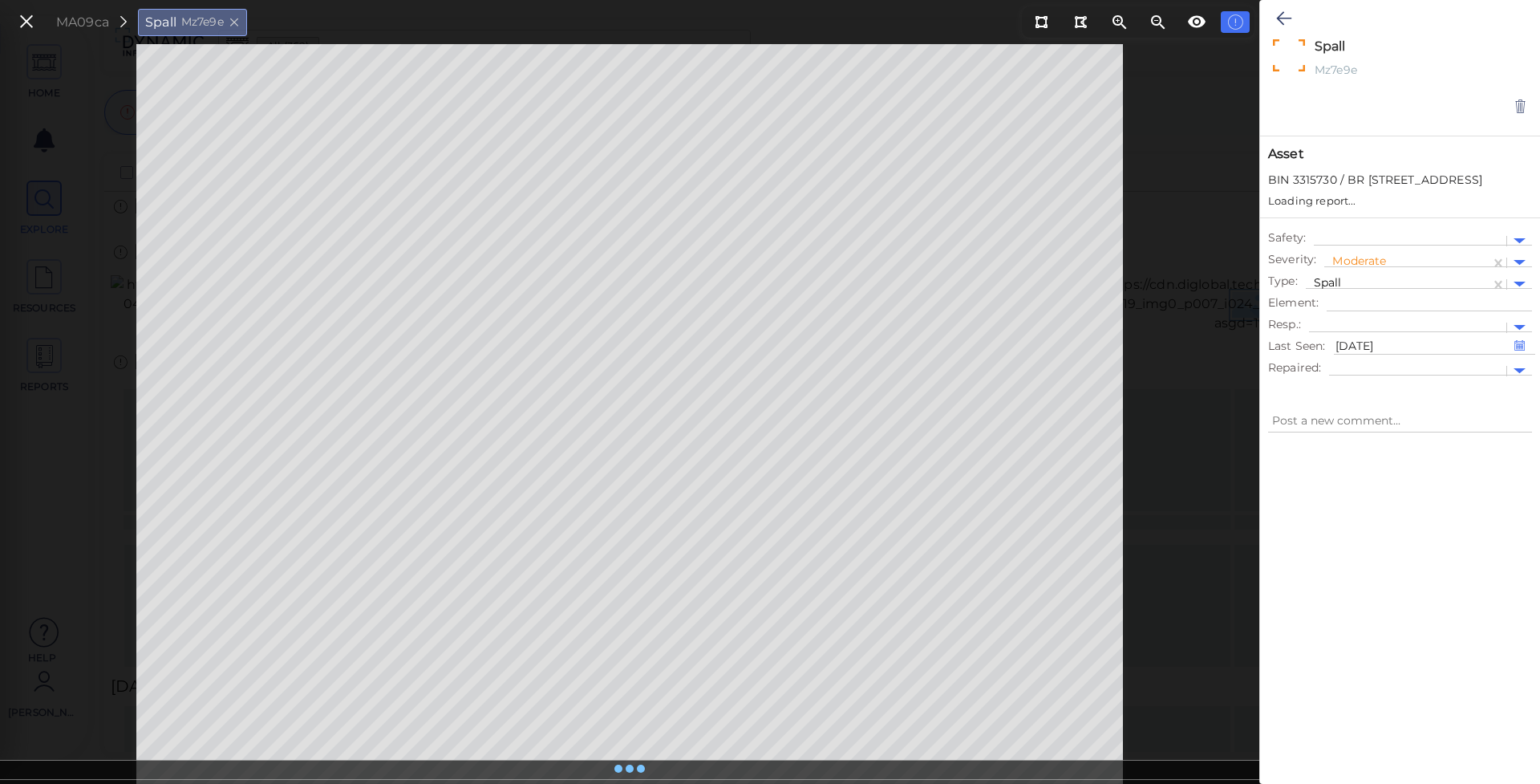
type textarea "x"
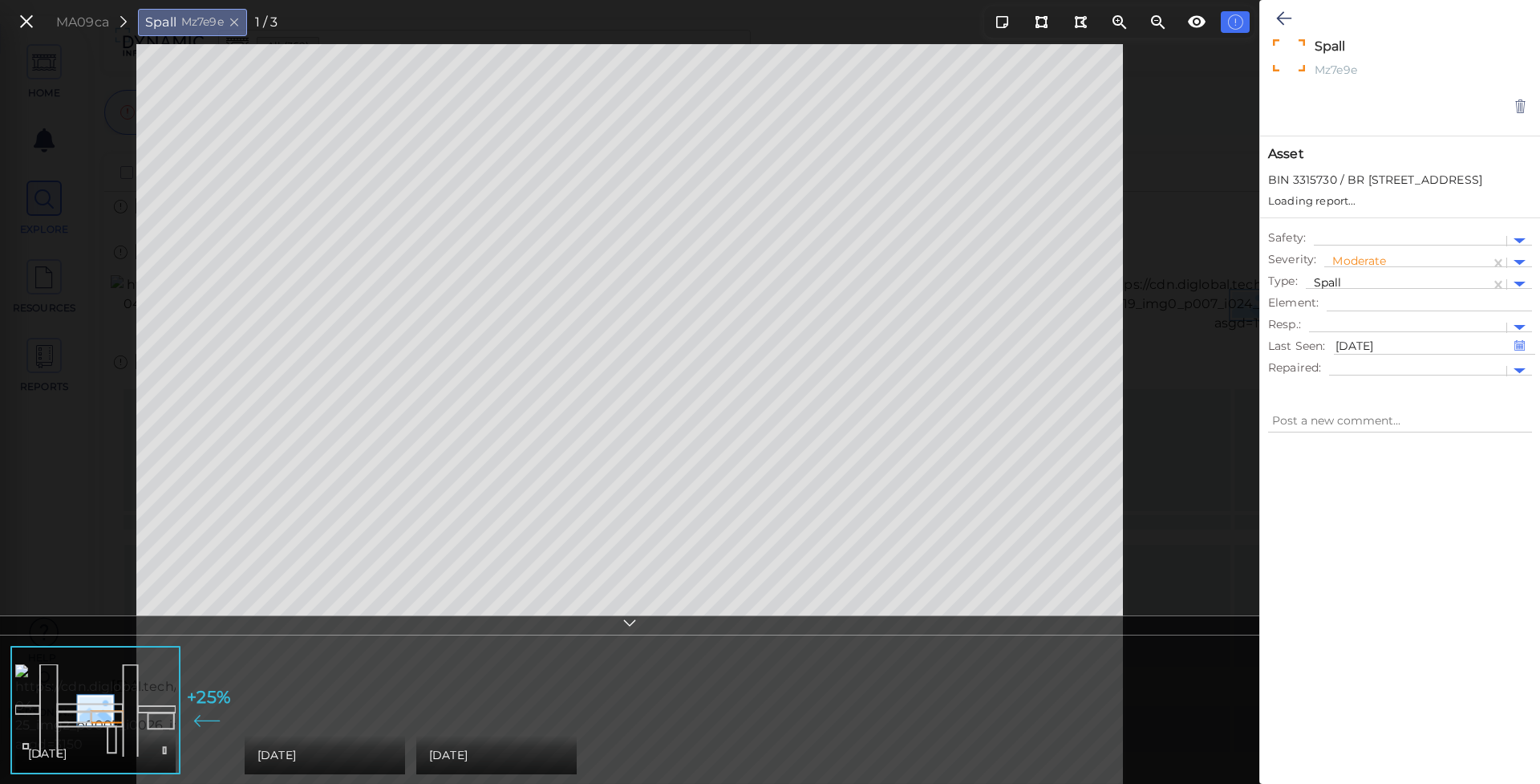
type textarea "x"
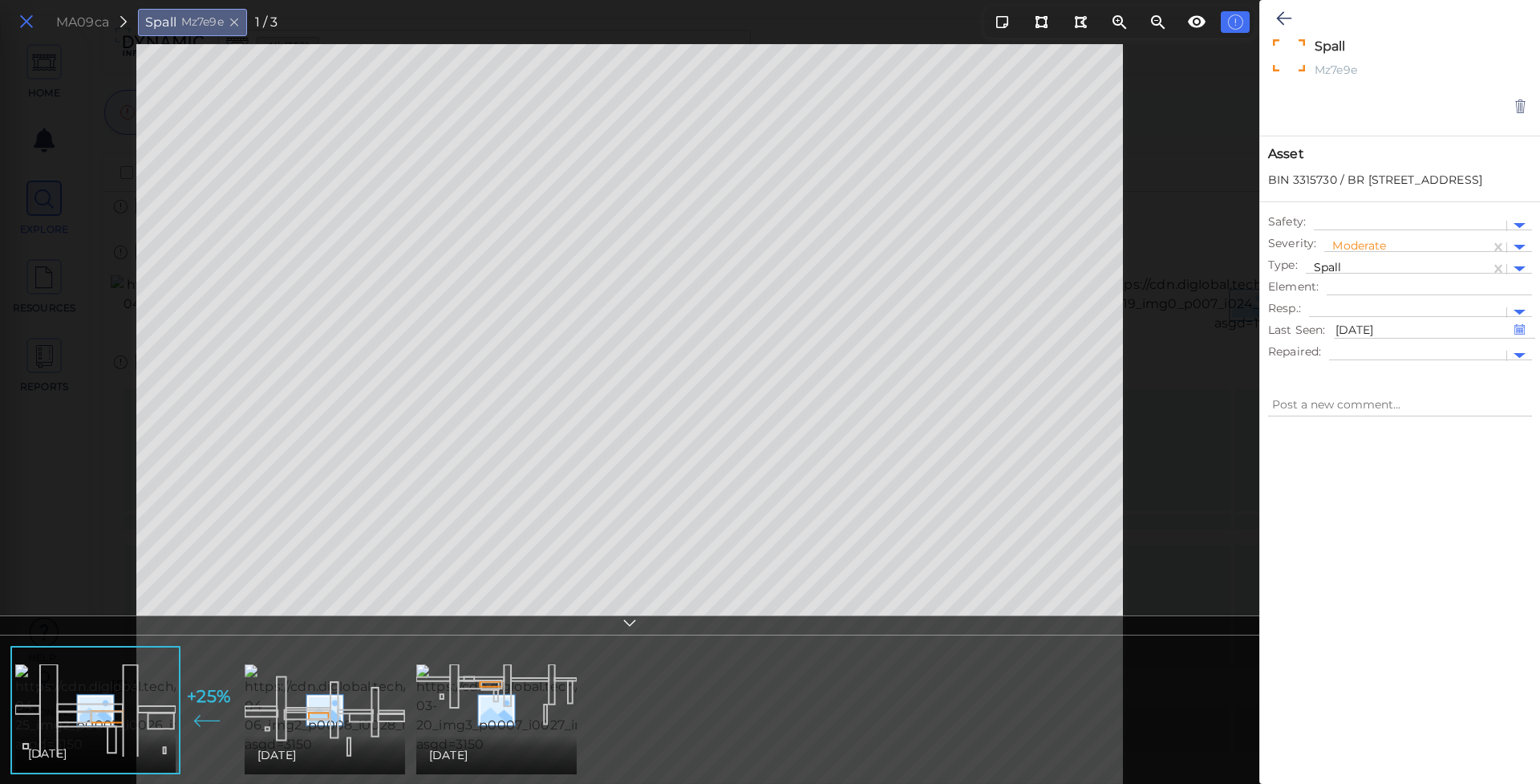
click at [13, 21] on button at bounding box center [27, 22] width 27 height 23
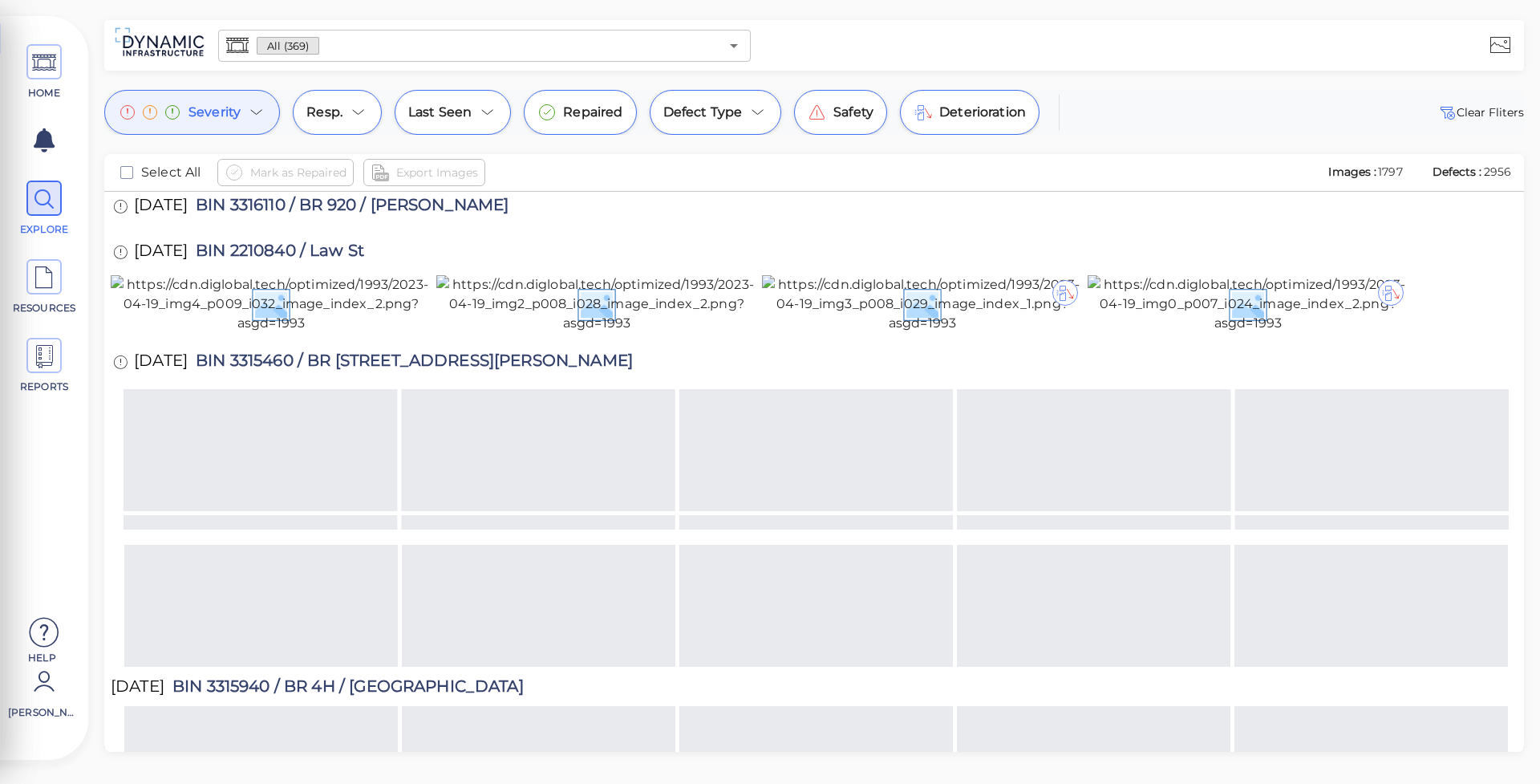
click at [14, 21] on div "HOME EXPLORE RESOURCES REPORTS Help MAOR GETAHUN" at bounding box center [44, 388] width 89 height 743
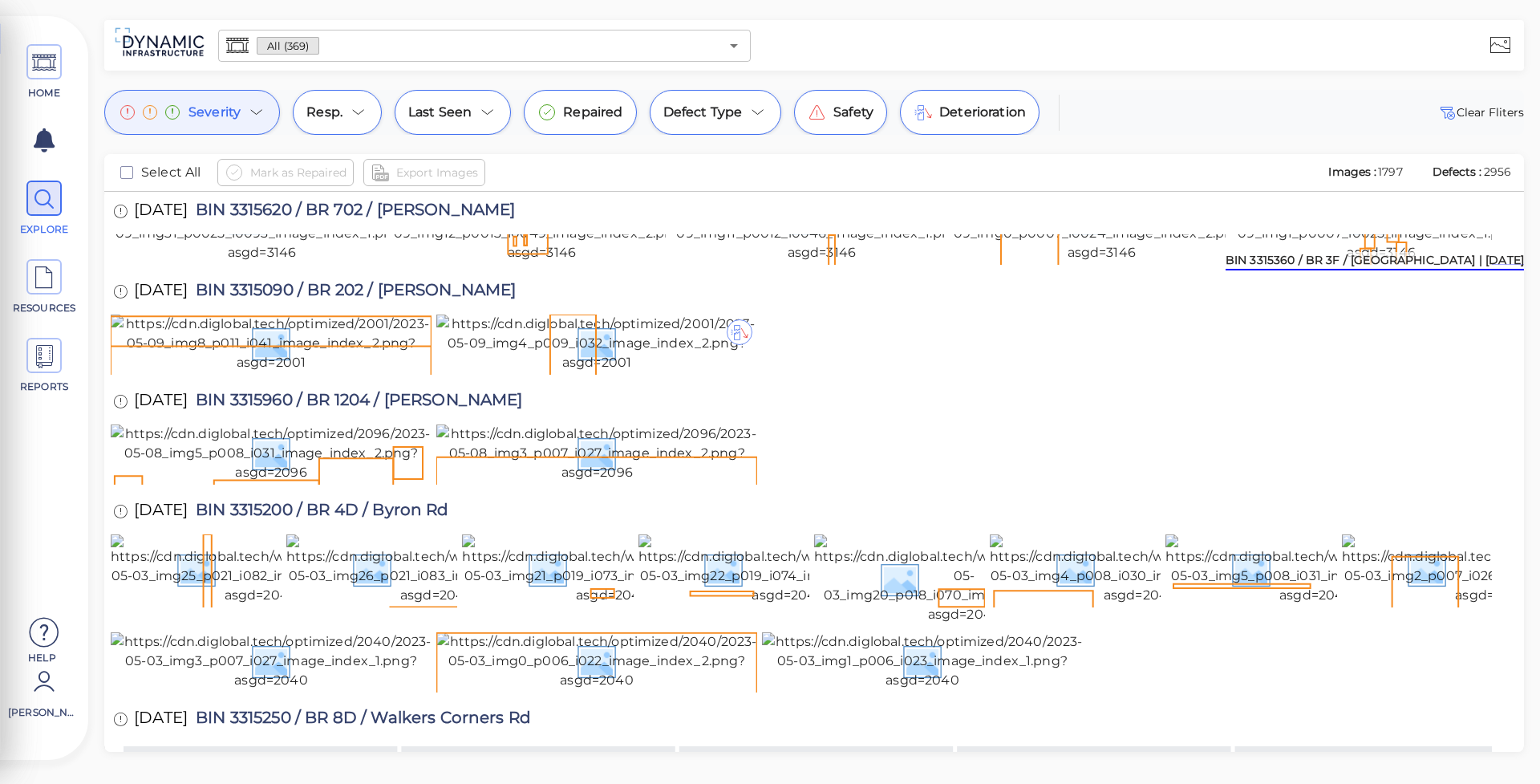
scroll to position [10045, 0]
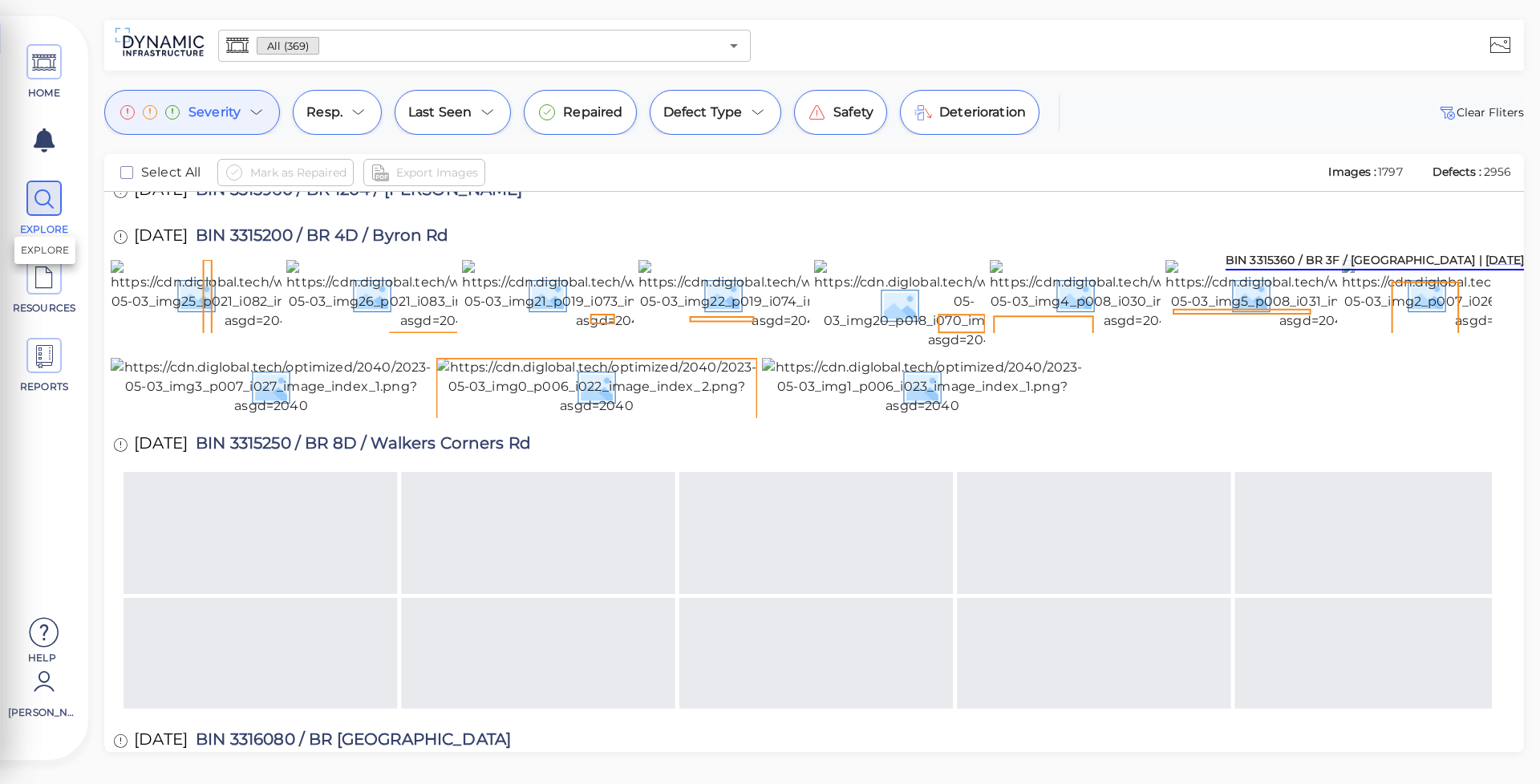
click at [42, 198] on icon at bounding box center [43, 199] width 24 height 36
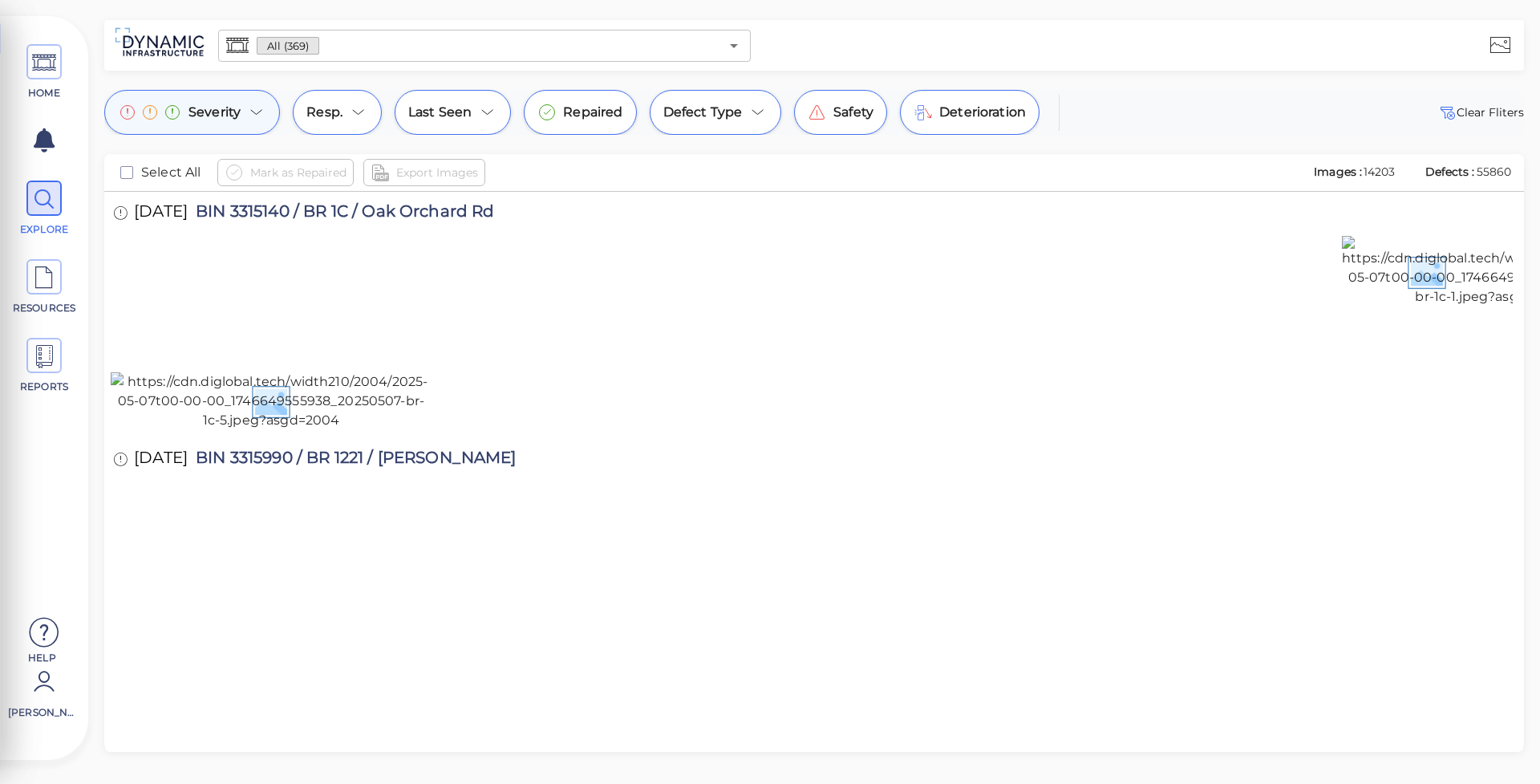
click at [261, 113] on icon at bounding box center [257, 112] width 19 height 19
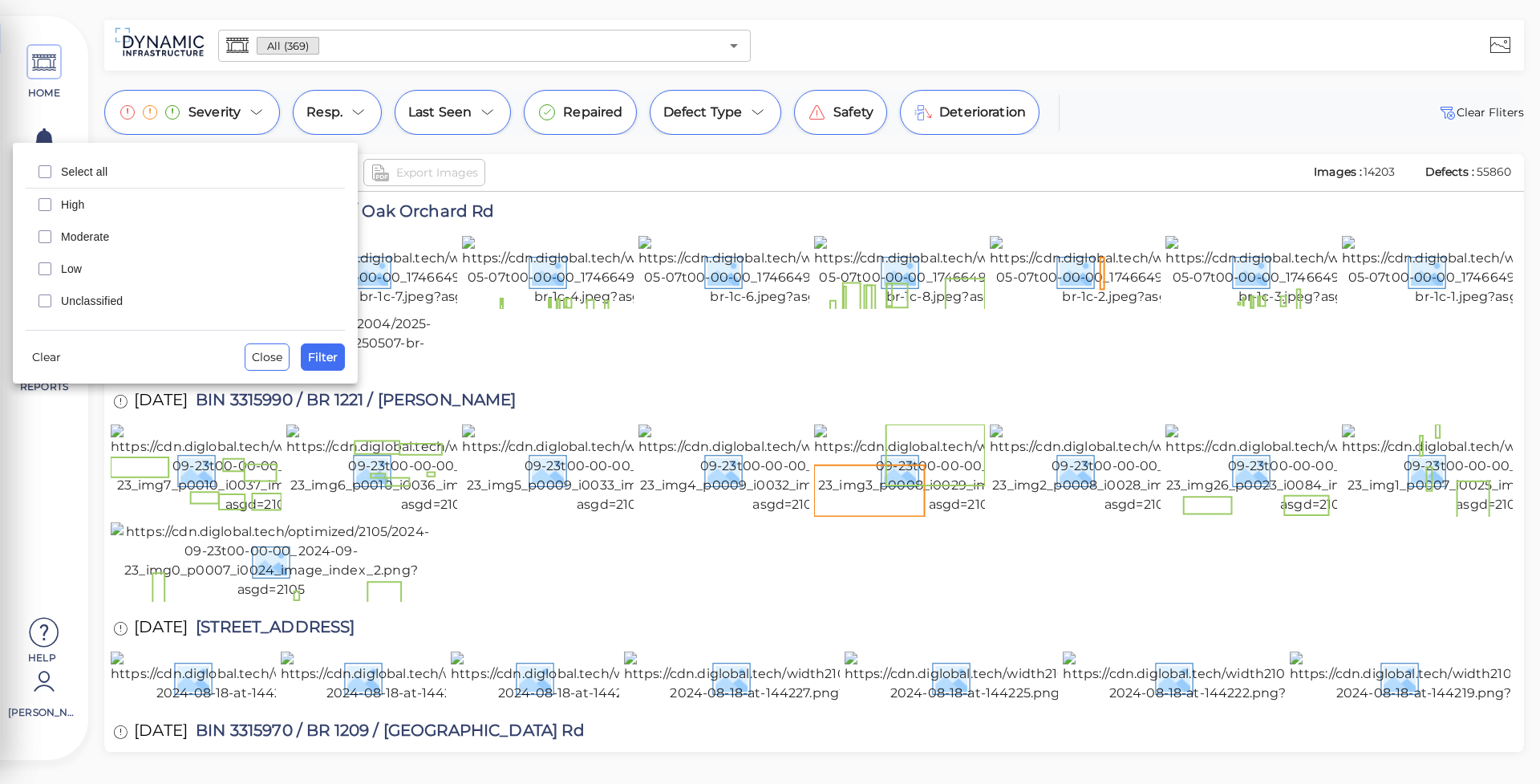
click at [262, 111] on div at bounding box center [770, 392] width 1540 height 784
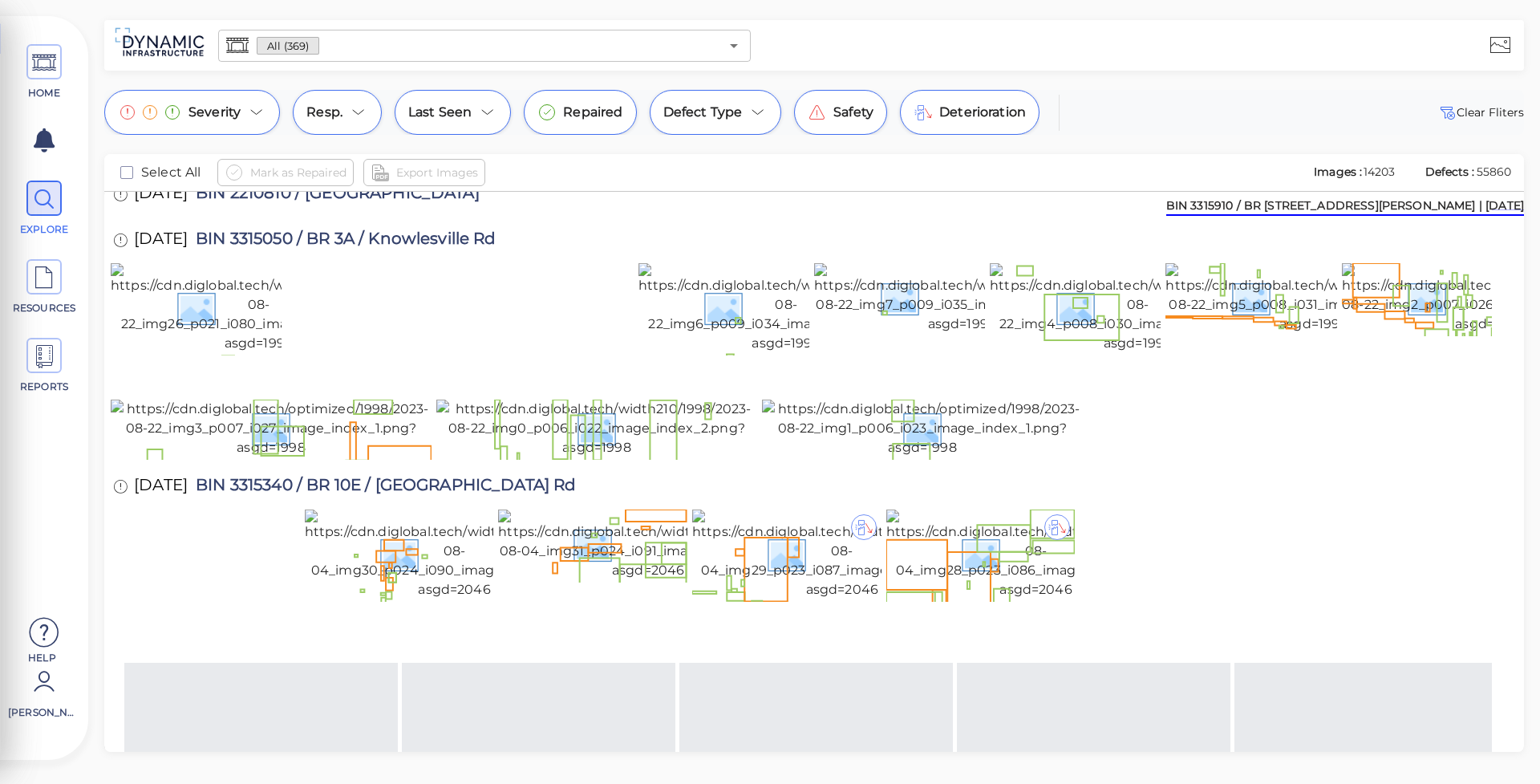
scroll to position [9619, 0]
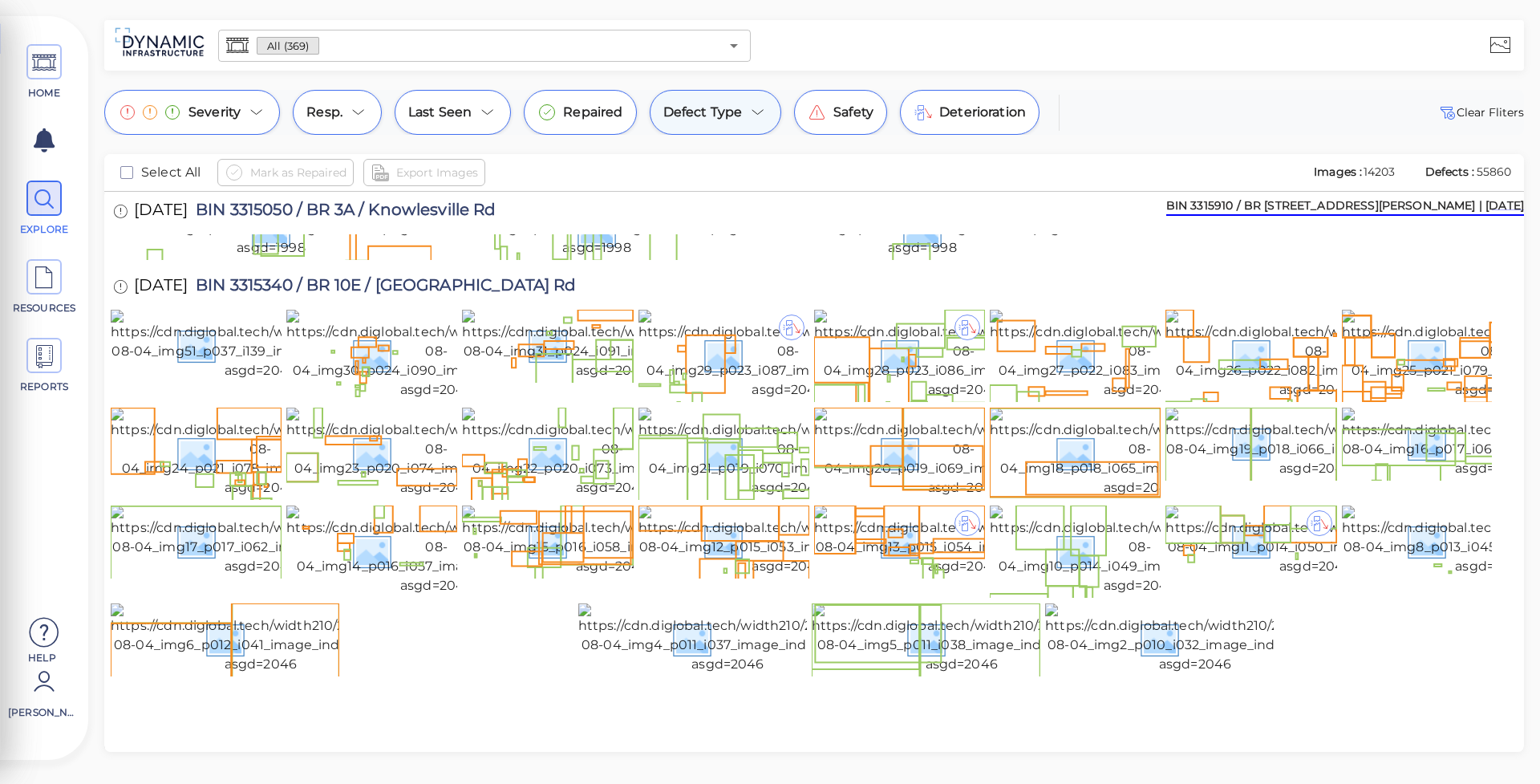
click at [753, 102] on div "Defect Type" at bounding box center [716, 112] width 133 height 45
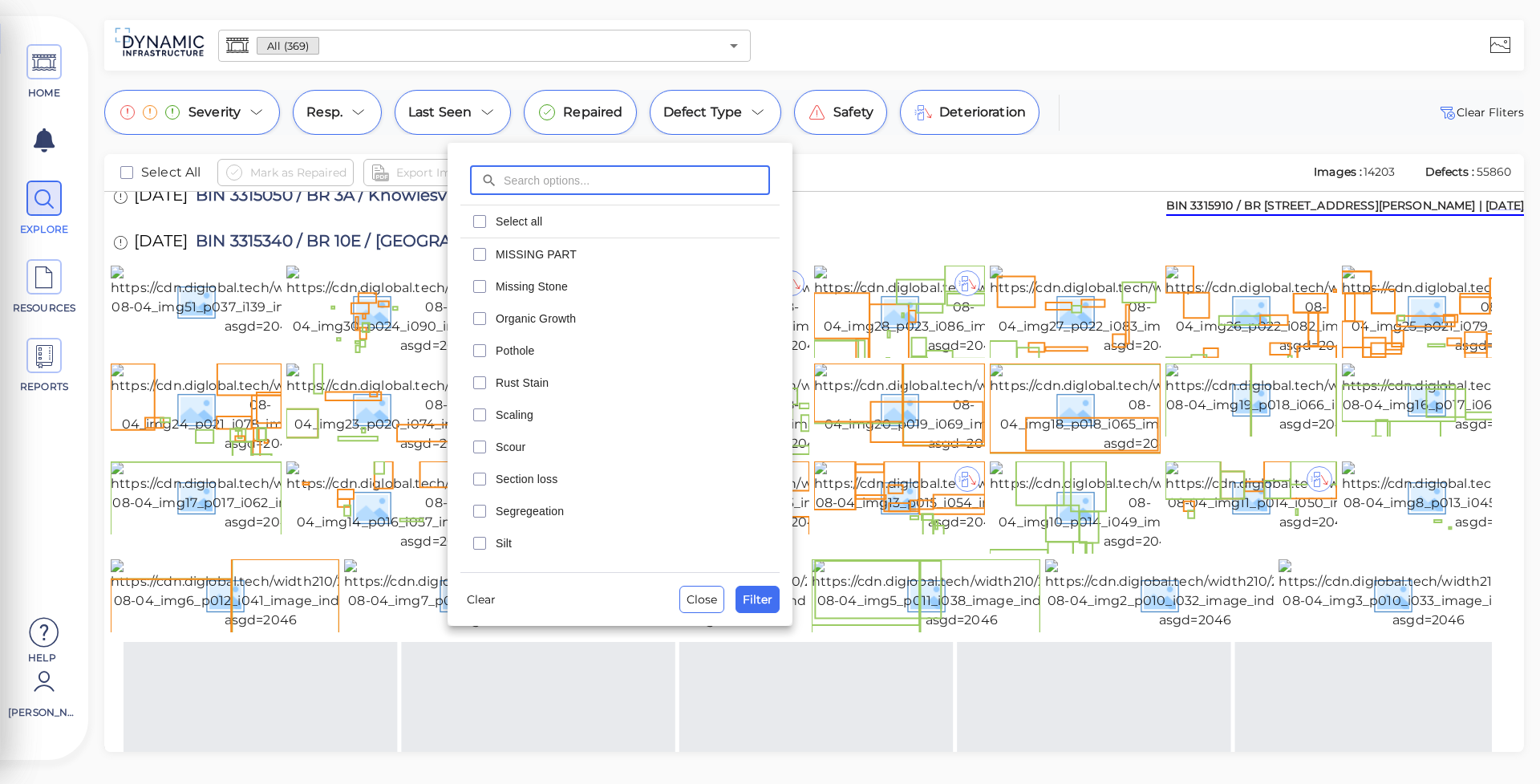
scroll to position [620, 0]
click at [551, 396] on span "Scaling" at bounding box center [633, 404] width 274 height 16
click at [771, 604] on span "Filter" at bounding box center [758, 599] width 30 height 19
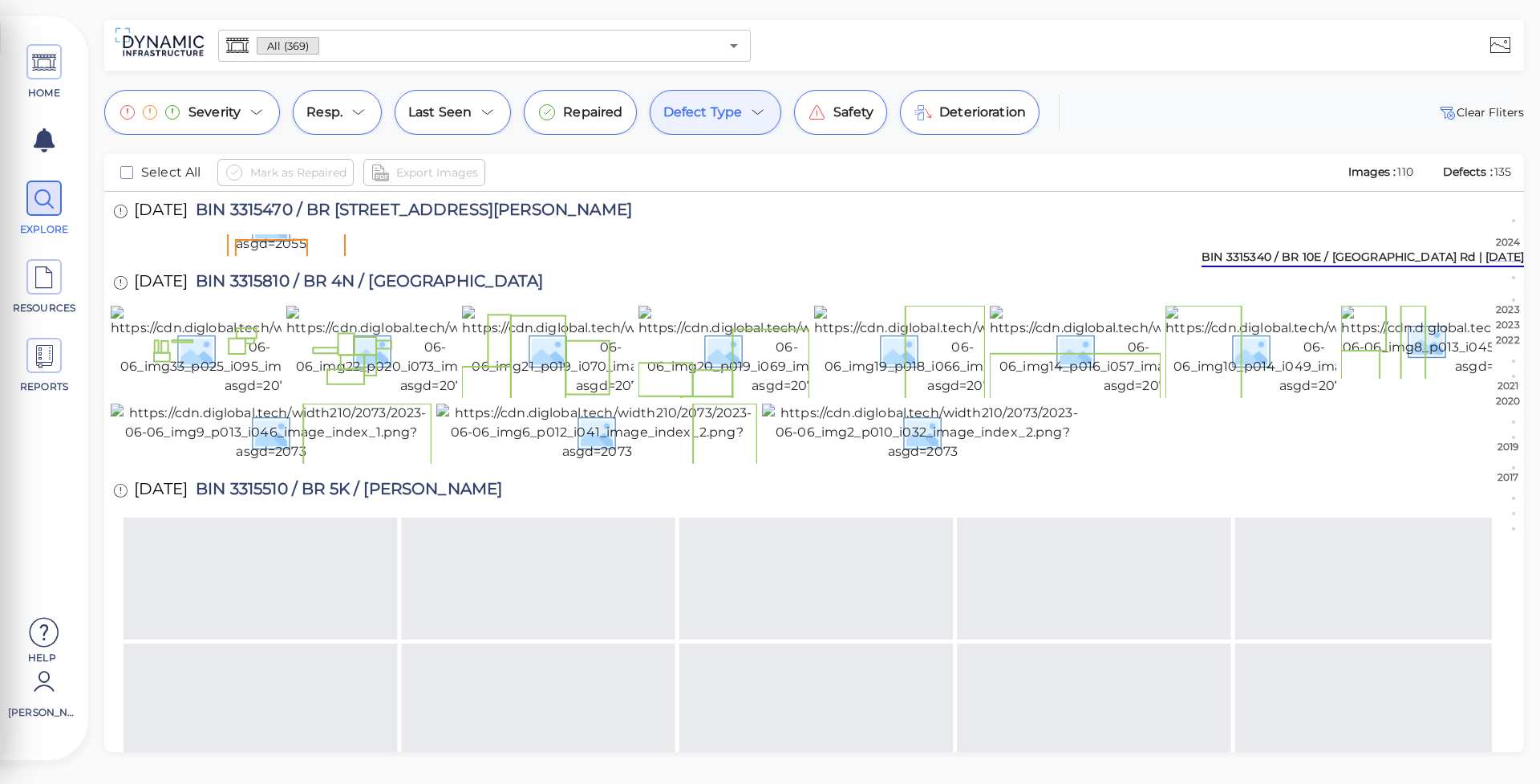
scroll to position [1348, 0]
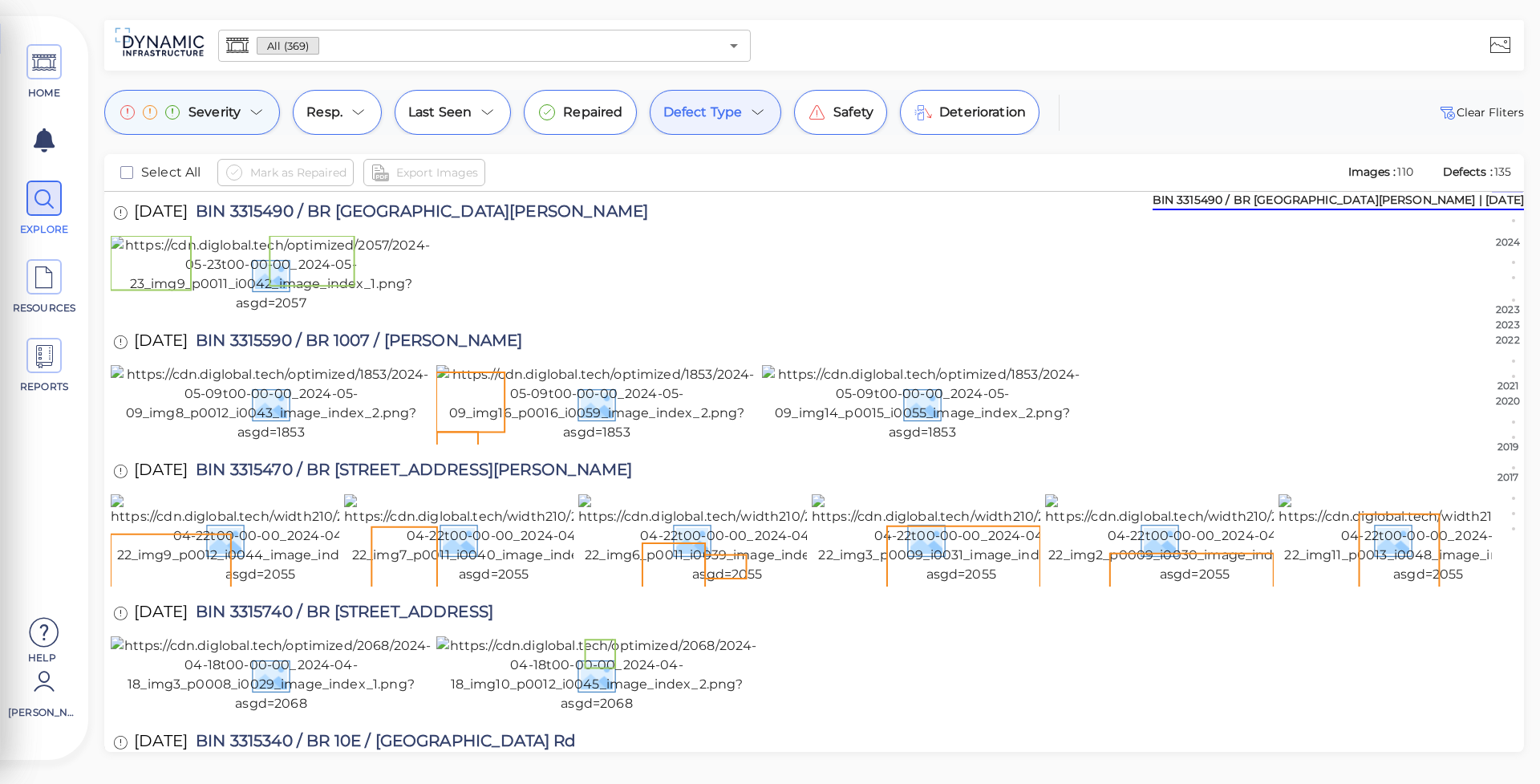
click at [252, 116] on icon at bounding box center [257, 112] width 19 height 19
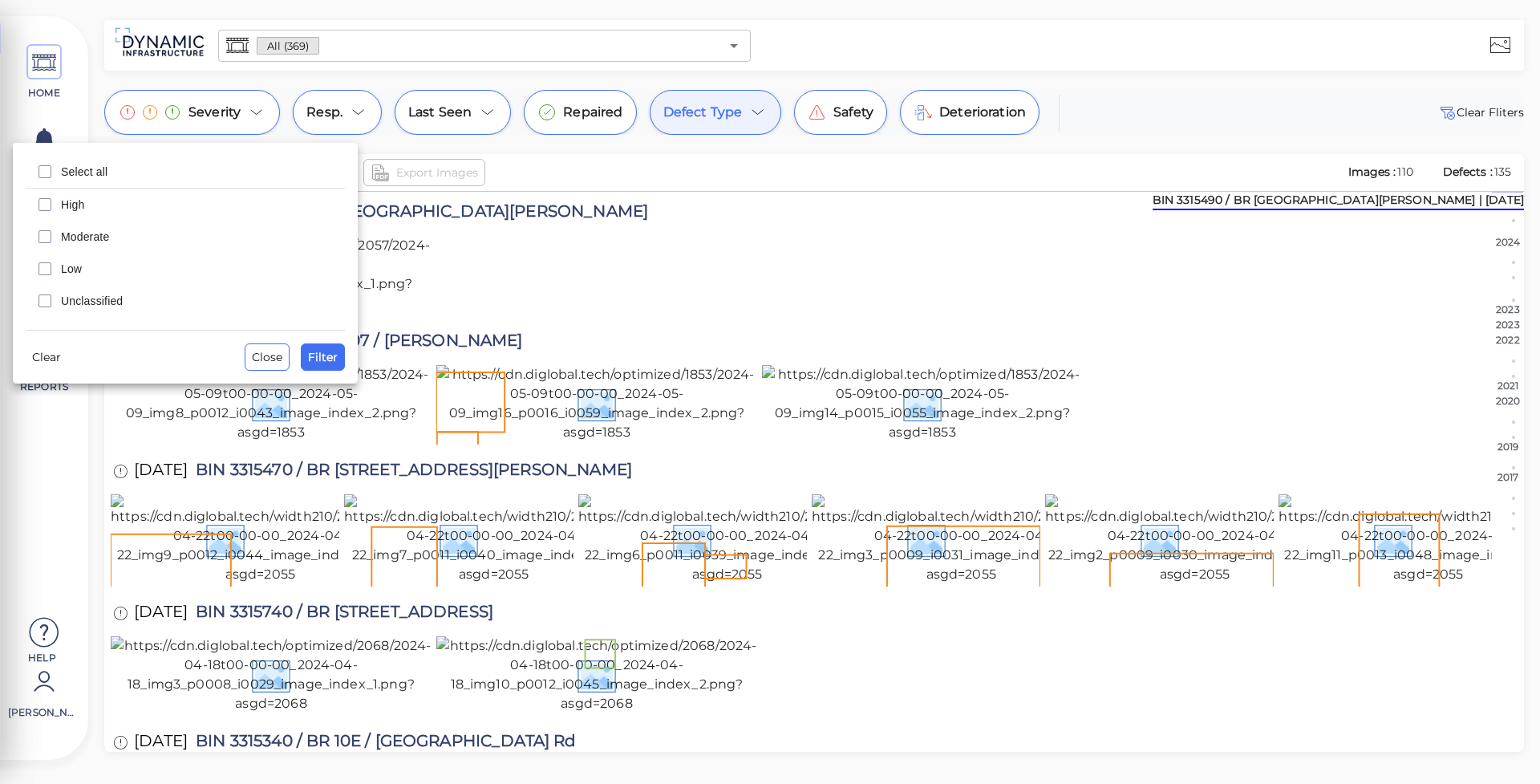
click at [98, 238] on span "Moderate" at bounding box center [198, 236] width 274 height 16
click at [104, 208] on span "High" at bounding box center [198, 204] width 274 height 16
click at [333, 360] on span "Filter" at bounding box center [323, 357] width 30 height 19
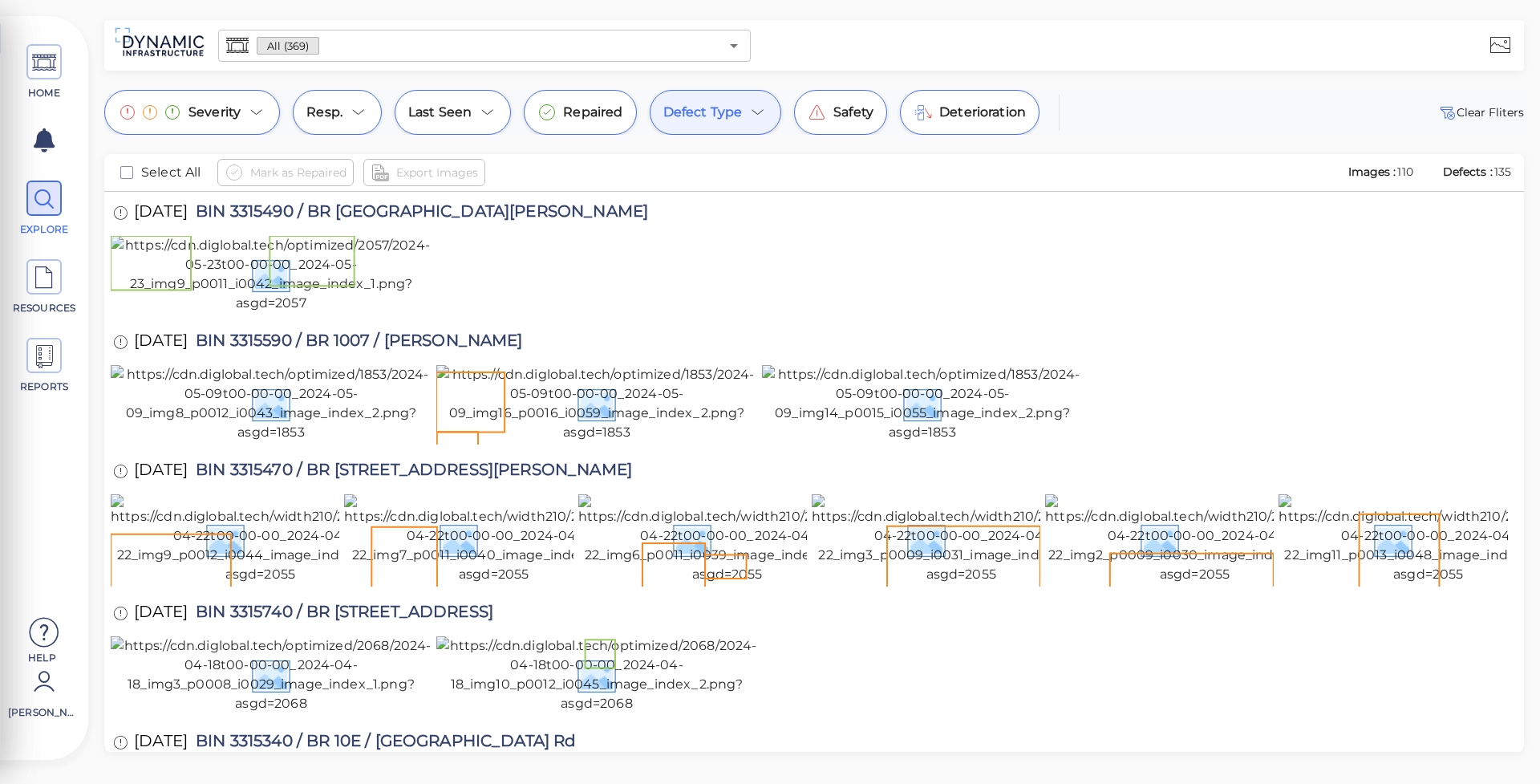
drag, startPoint x: 1428, startPoint y: 711, endPoint x: 658, endPoint y: 426, distance: 821.1
click at [324, 269] on span "Filter" at bounding box center [312, 263] width 22 height 12
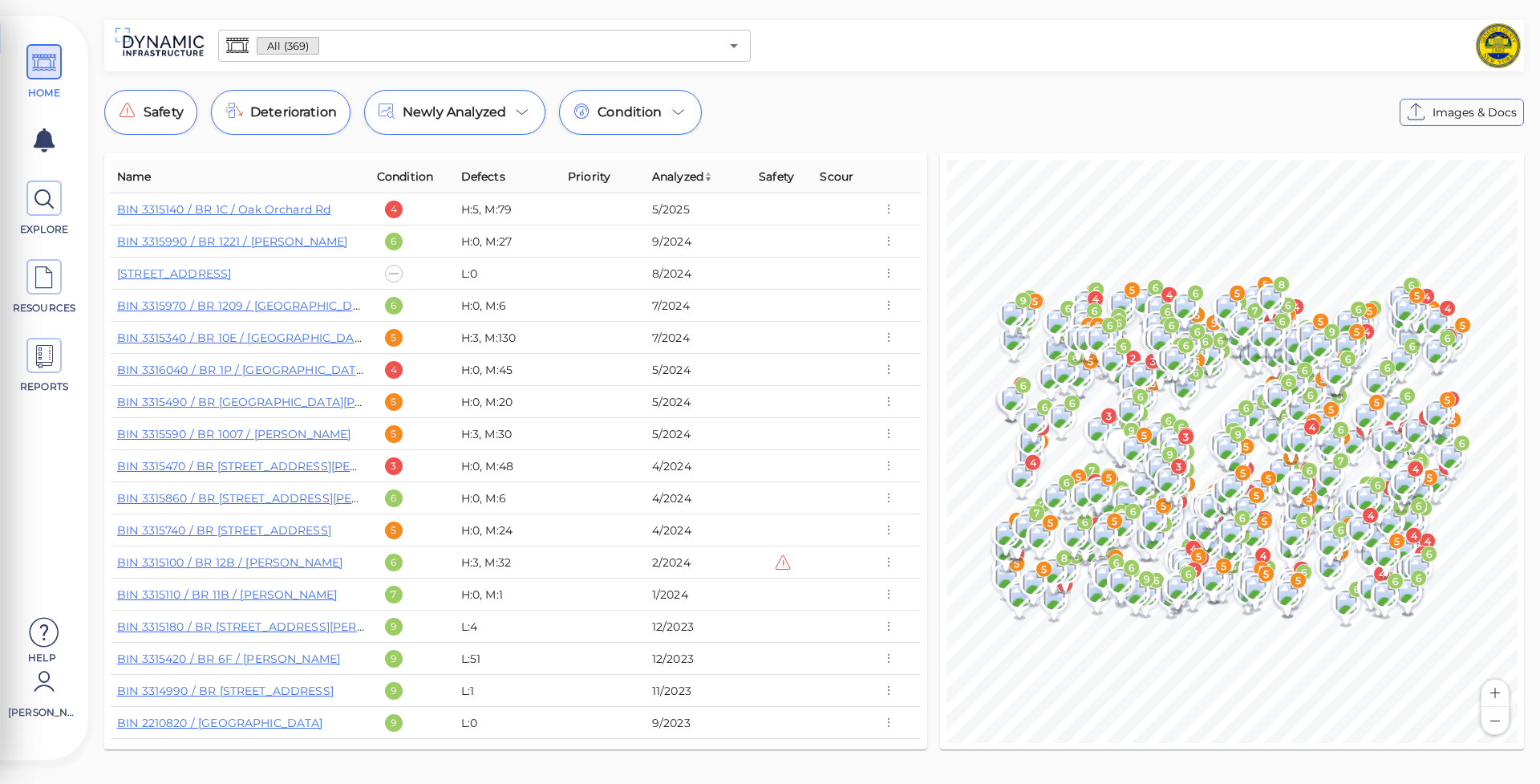
click at [710, 176] on img at bounding box center [708, 176] width 10 height 10
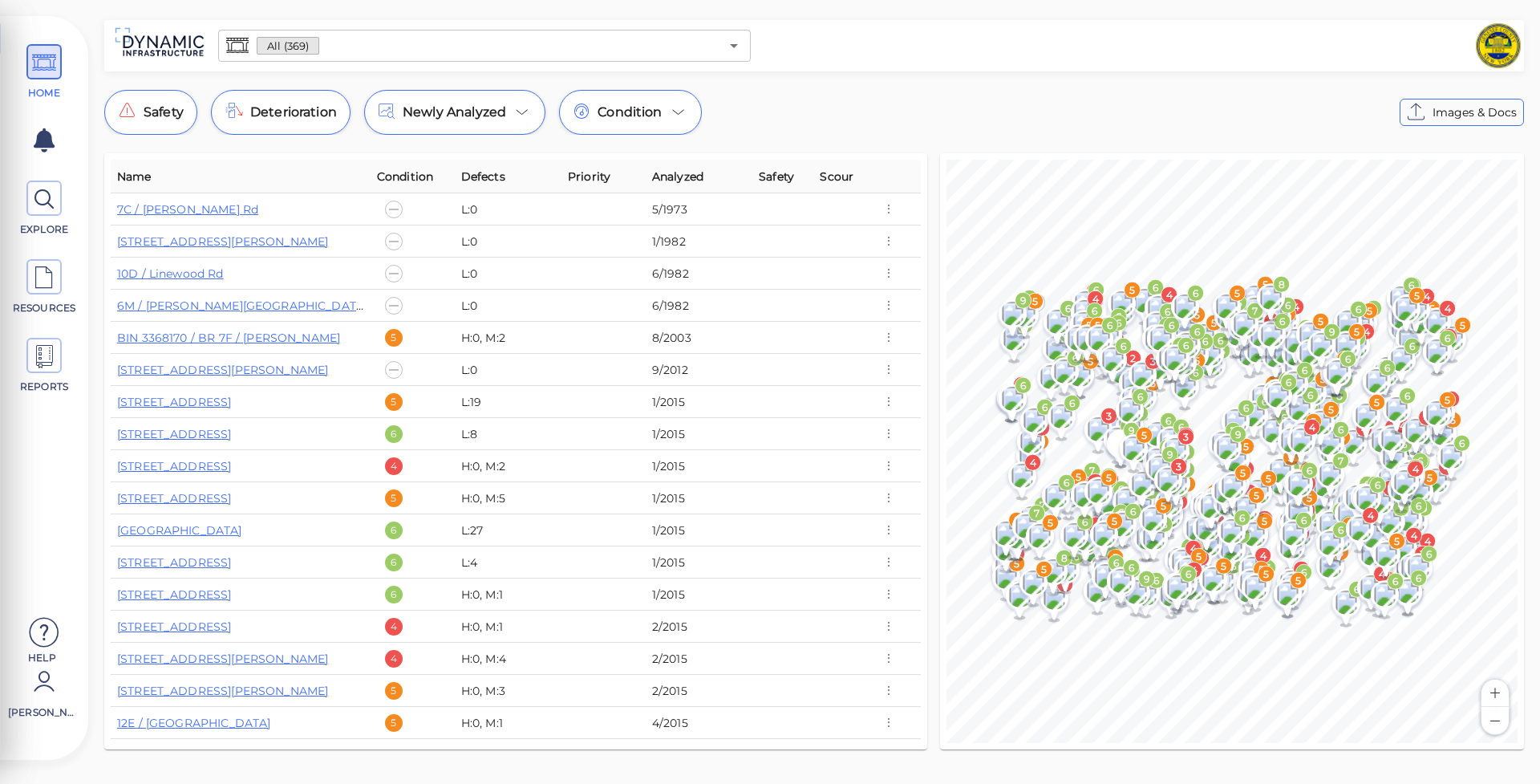
click at [709, 178] on th "Analyzed" at bounding box center [699, 176] width 107 height 34
click at [708, 177] on img at bounding box center [708, 176] width 10 height 10
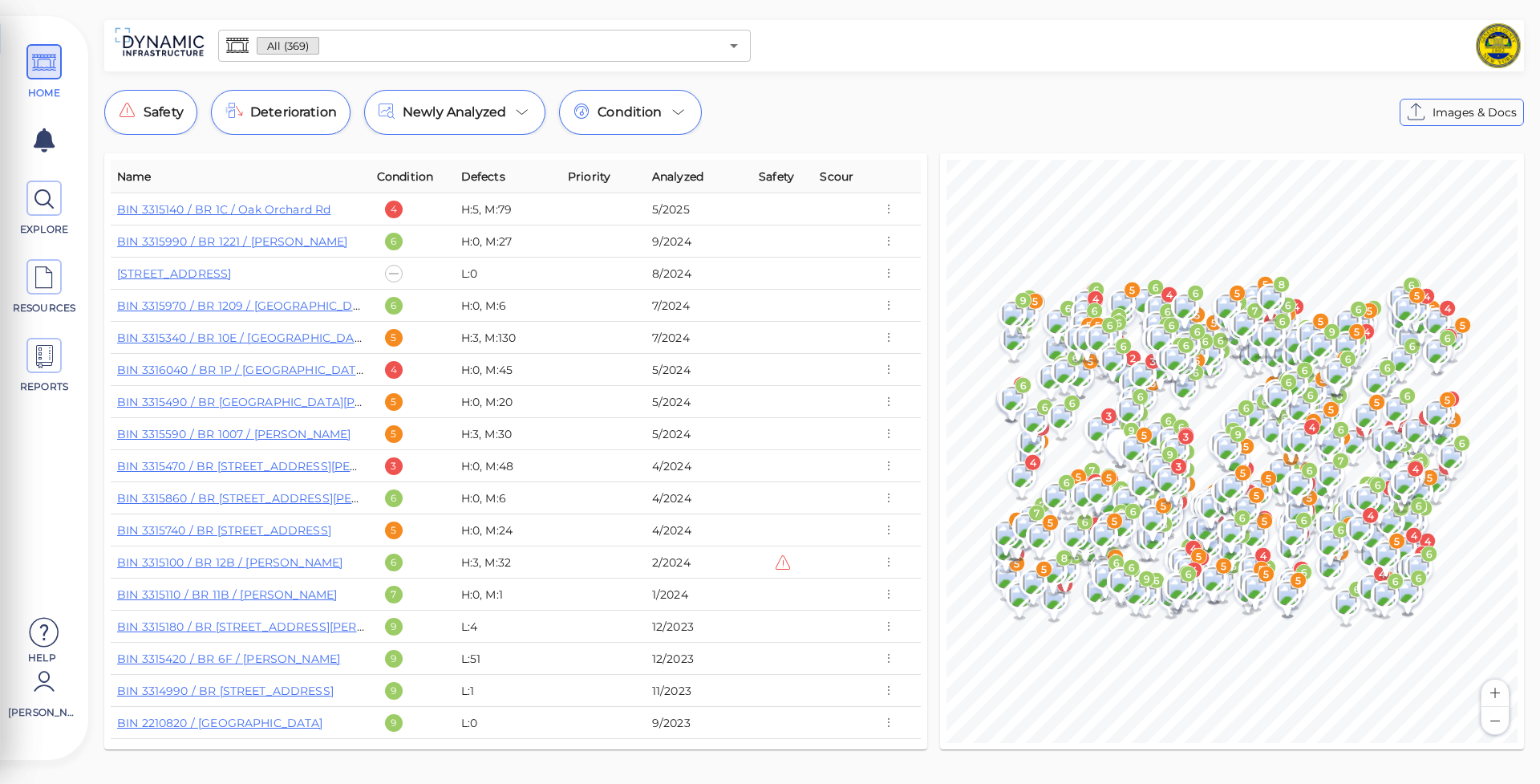
click at [708, 181] on th "Analyzed" at bounding box center [699, 176] width 107 height 34
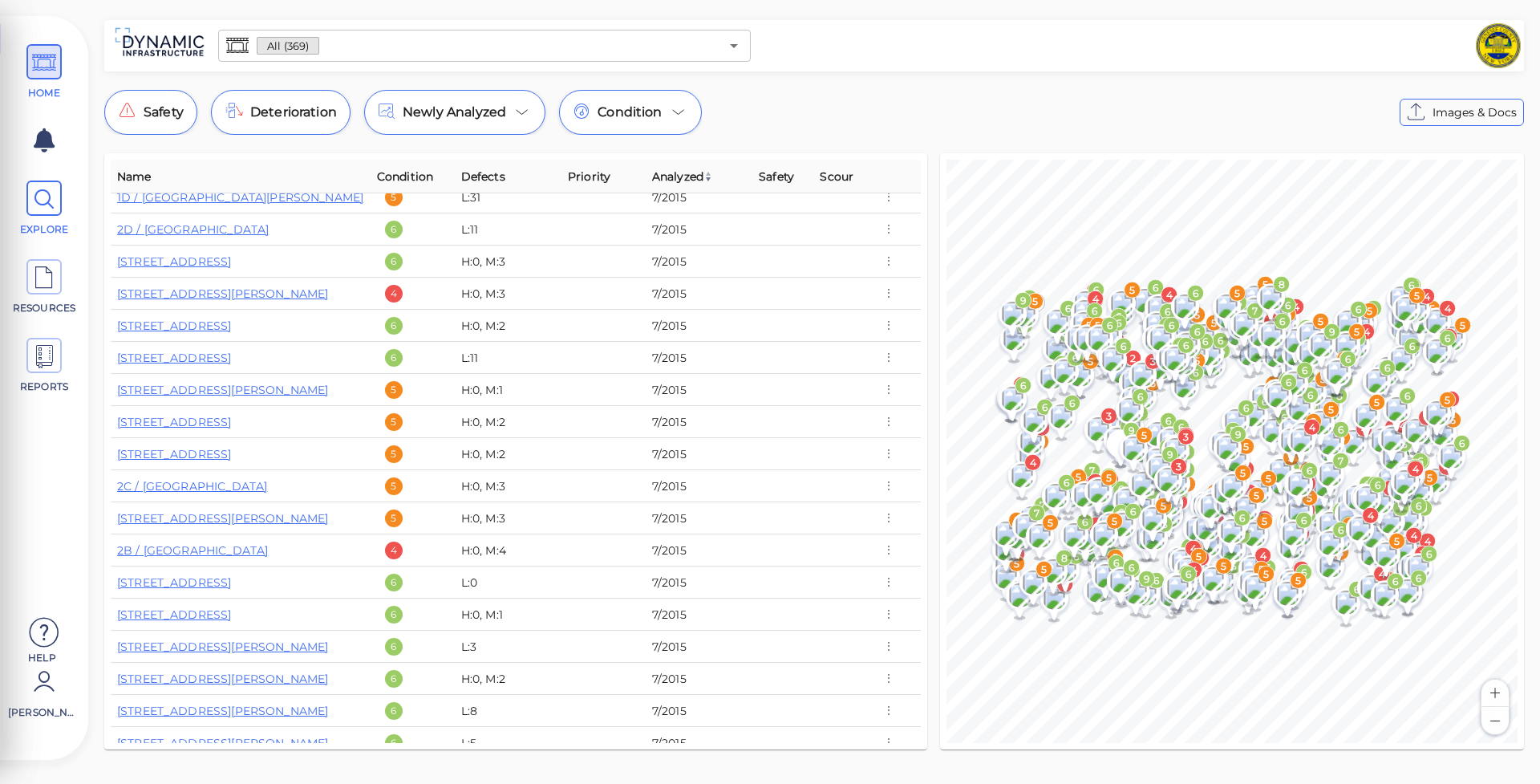
scroll to position [9115, 0]
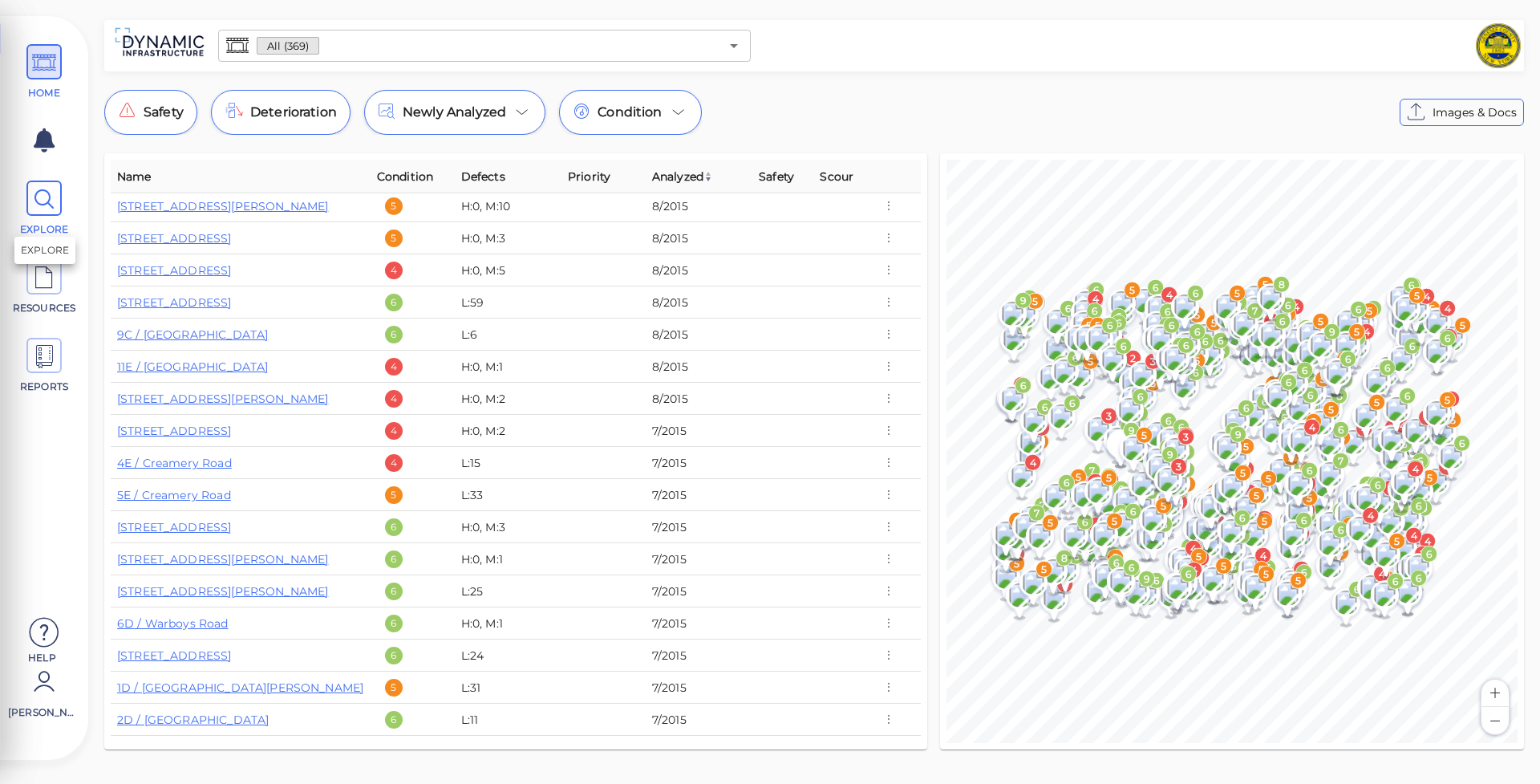
click at [48, 197] on icon at bounding box center [43, 199] width 24 height 36
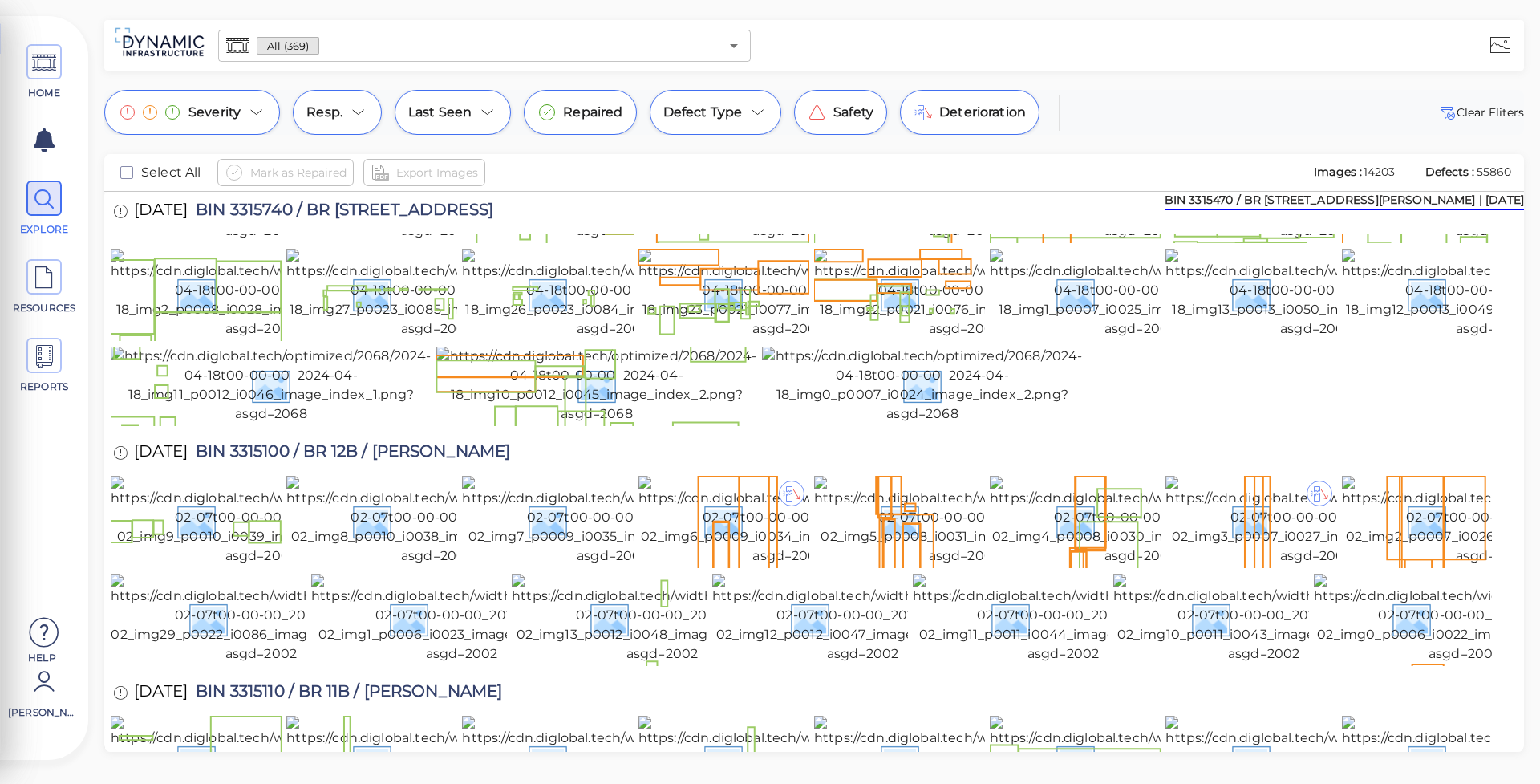
scroll to position [4801, 0]
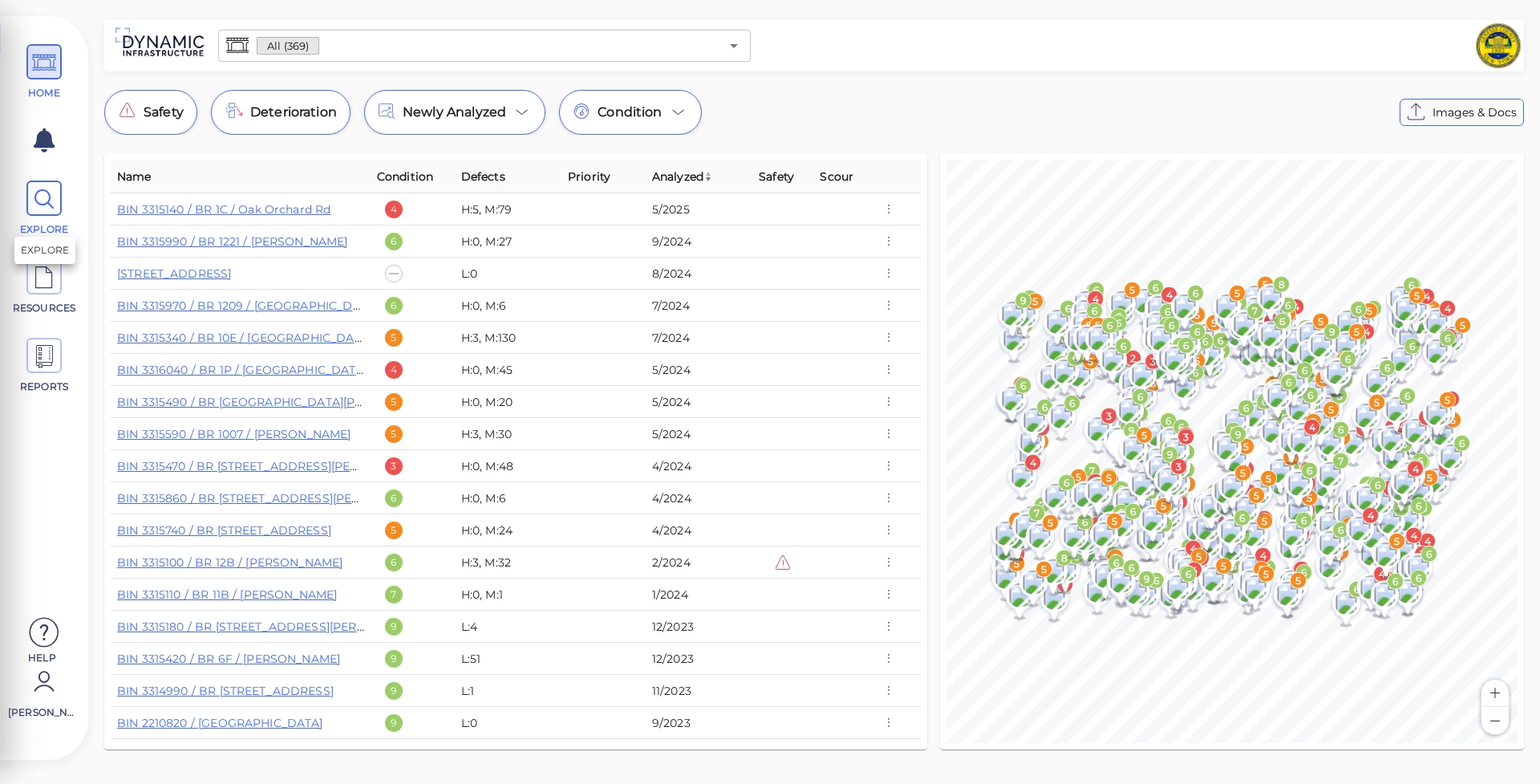
click at [39, 196] on icon at bounding box center [43, 199] width 24 height 36
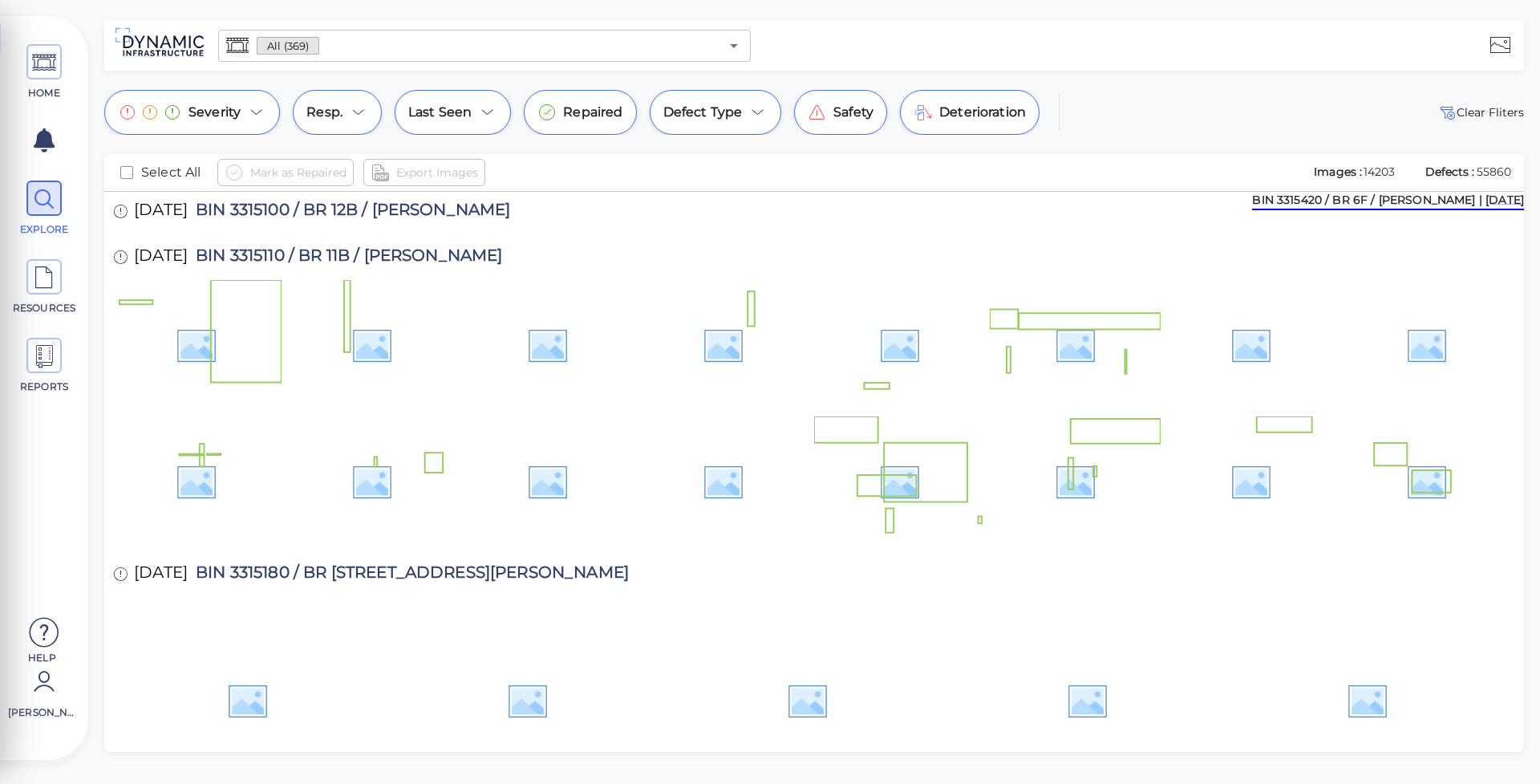
scroll to position [6457, 0]
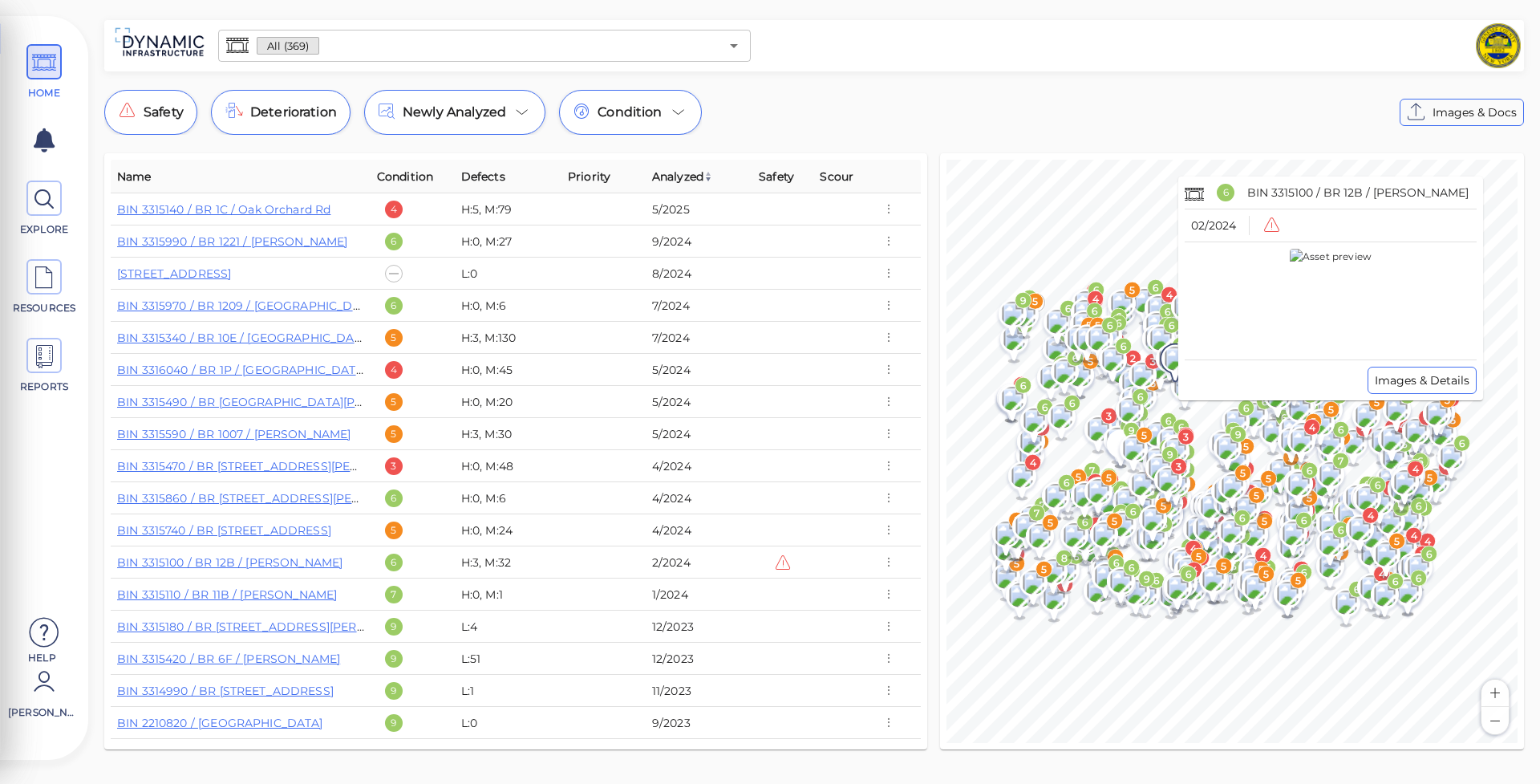
click at [1157, 357] on div "© Mapbox © OpenStreetMap Improve this map 6 4 5 5 3 5 5 5 6 6 4 5 6 4 3 6 6 5 5…" at bounding box center [1232, 450] width 571 height 583
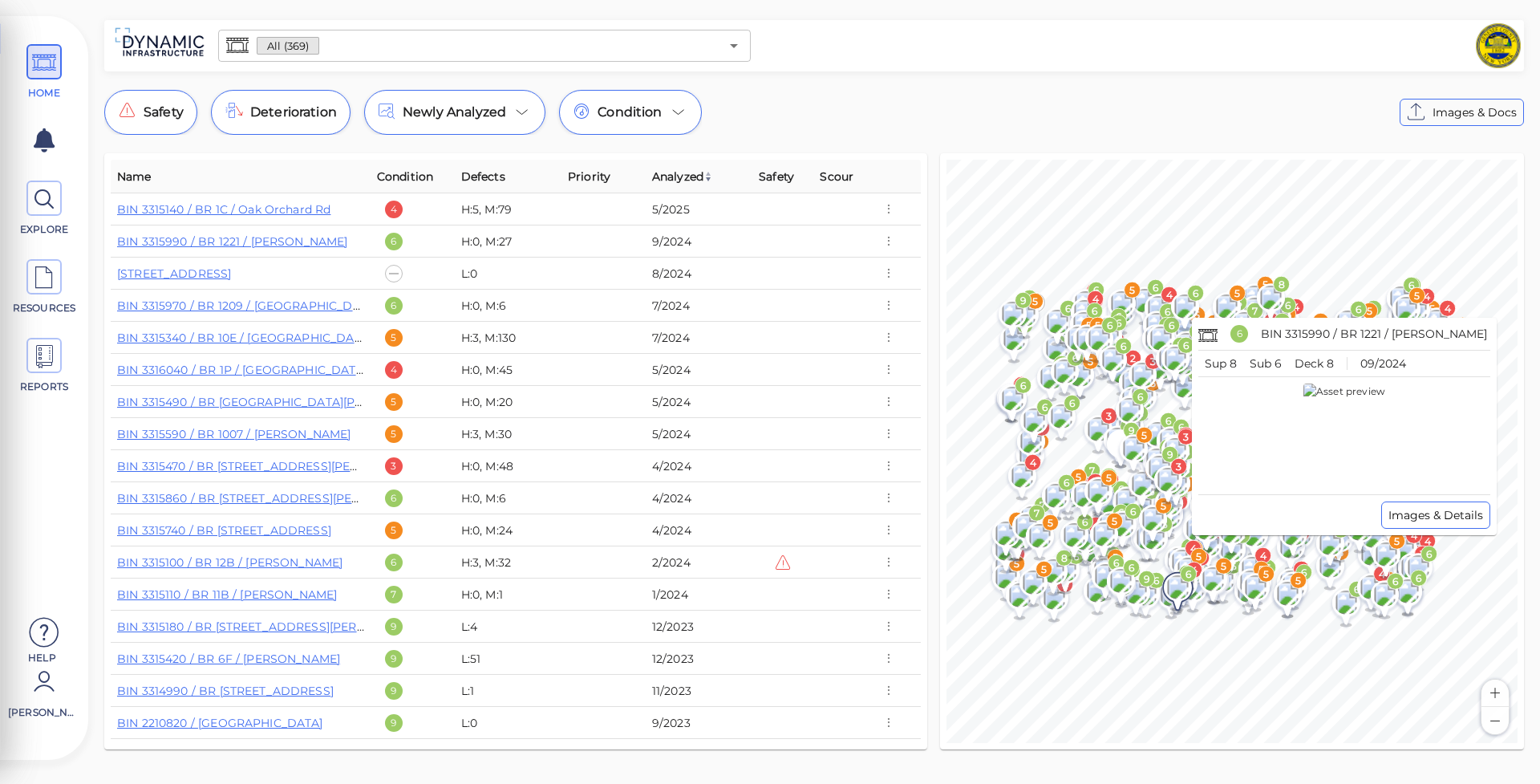
click at [1181, 560] on div "© Mapbox © OpenStreetMap Improve this map 6 4 5 5 3 5 5 5 6 6 4 5 6 4 3 6 6 5 5…" at bounding box center [1232, 450] width 571 height 583
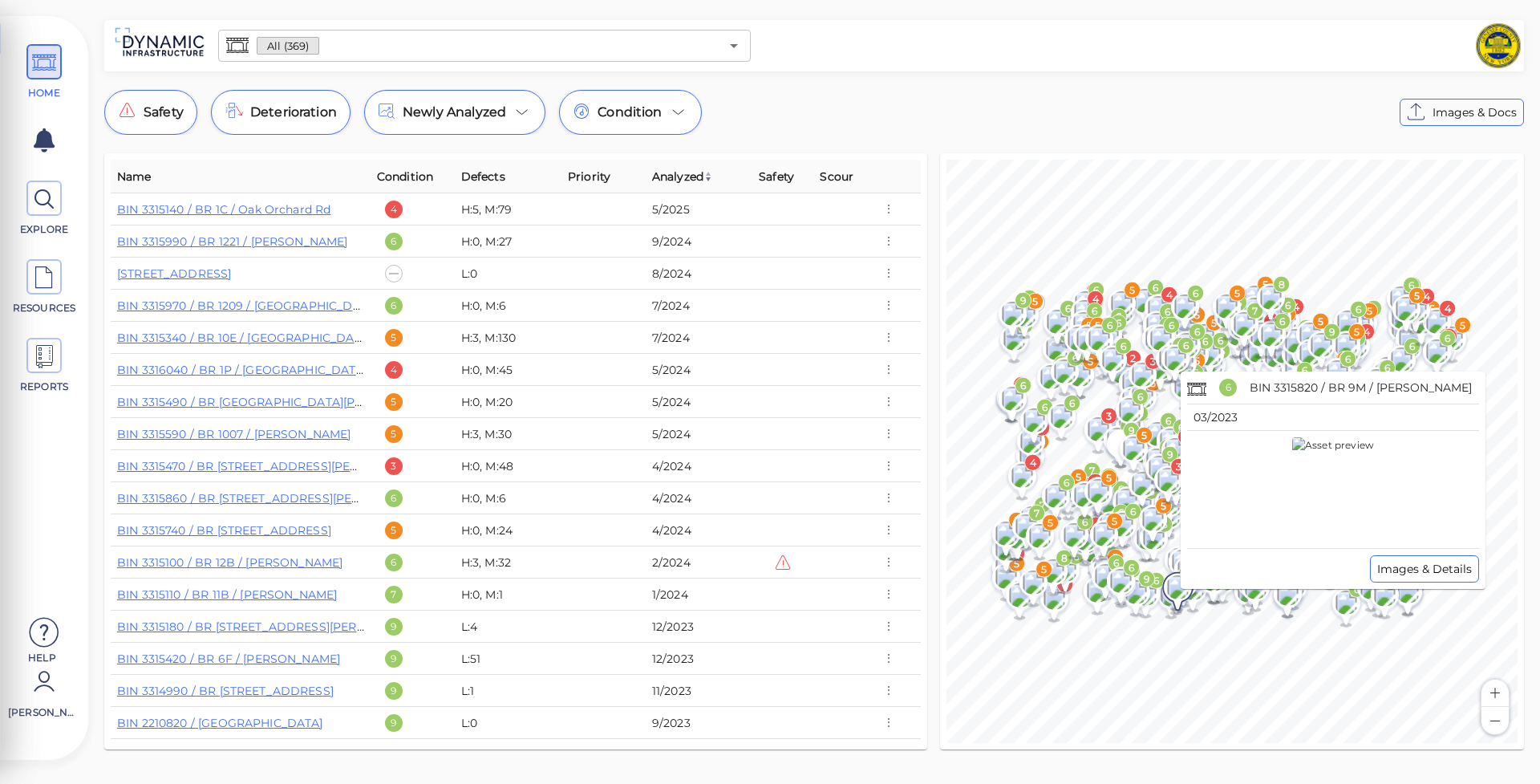
click at [1174, 569] on icon "6" at bounding box center [1181, 586] width 45 height 56
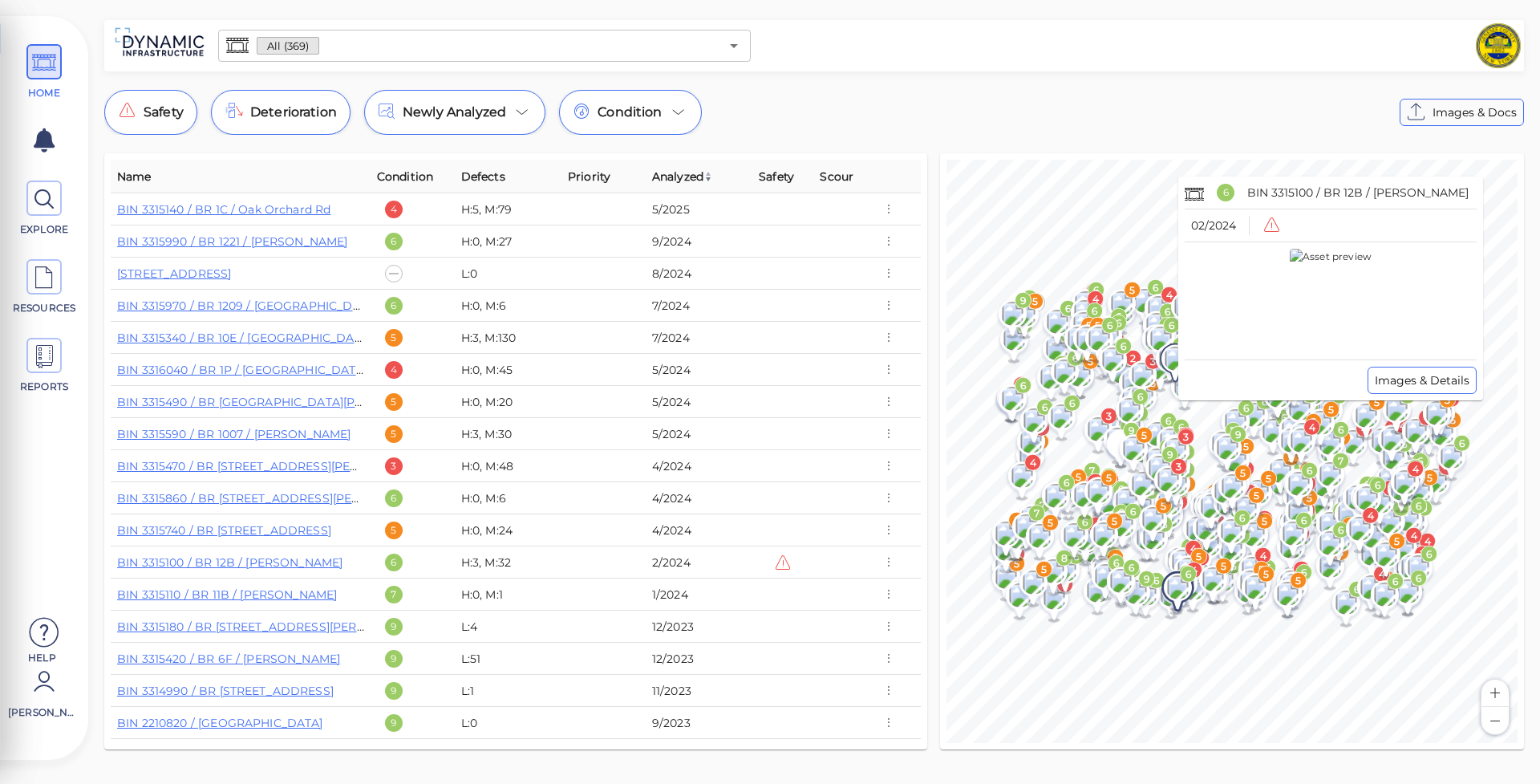
click at [1170, 363] on image at bounding box center [1175, 358] width 32 height 24
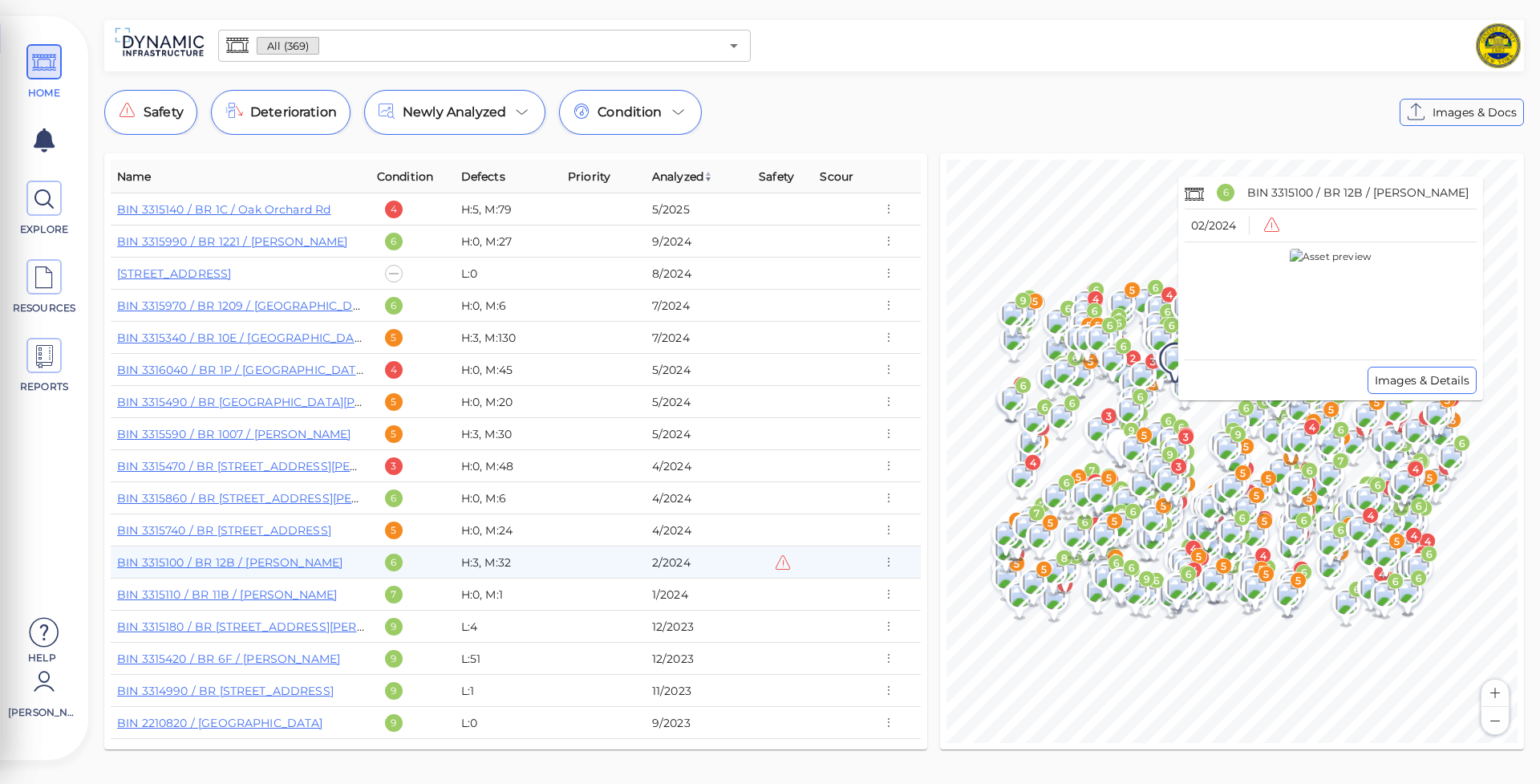
click at [1170, 363] on image at bounding box center [1175, 358] width 32 height 24
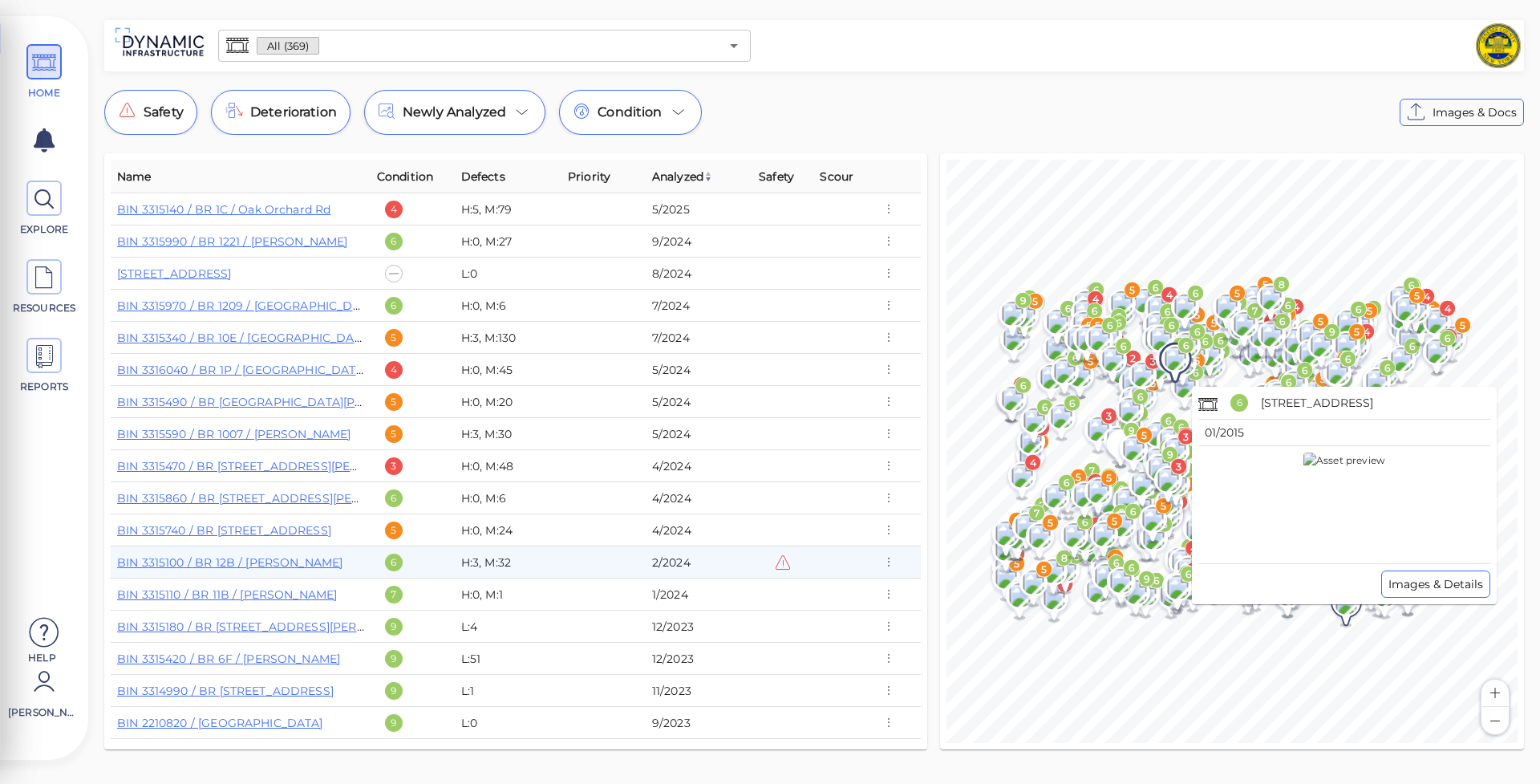
click at [1351, 613] on icon at bounding box center [1347, 605] width 28 height 36
